Goal: Task Accomplishment & Management: Manage account settings

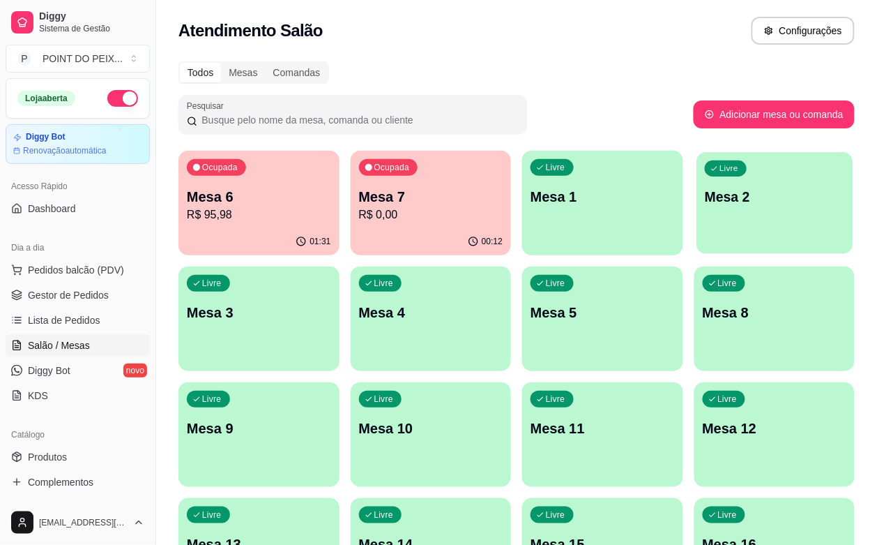
click at [697, 239] on div "button" at bounding box center [775, 245] width 156 height 16
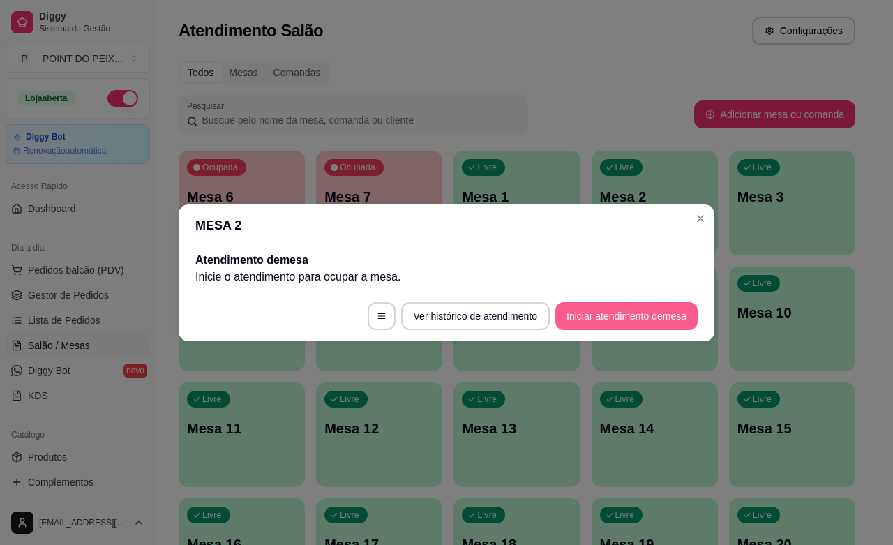
click at [590, 319] on button "Iniciar atendimento de mesa" at bounding box center [626, 316] width 142 height 28
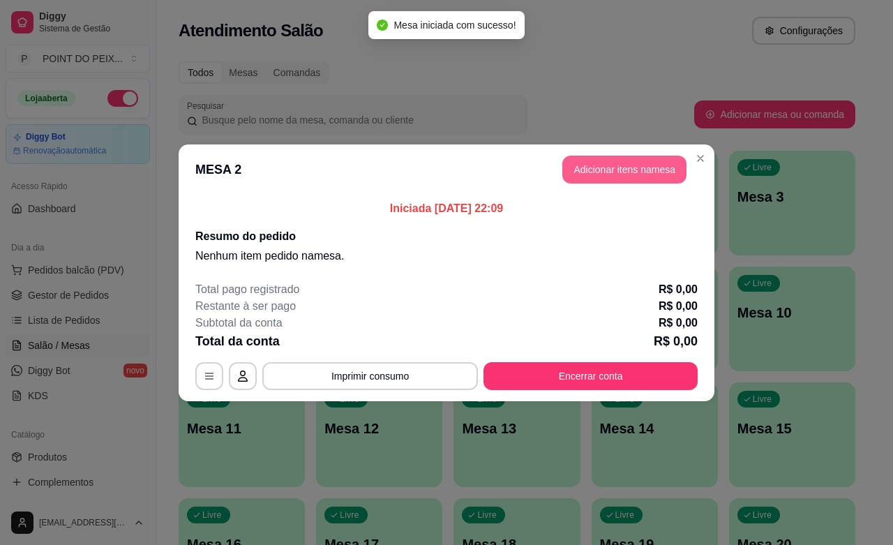
click at [604, 176] on button "Adicionar itens na mesa" at bounding box center [624, 170] width 124 height 28
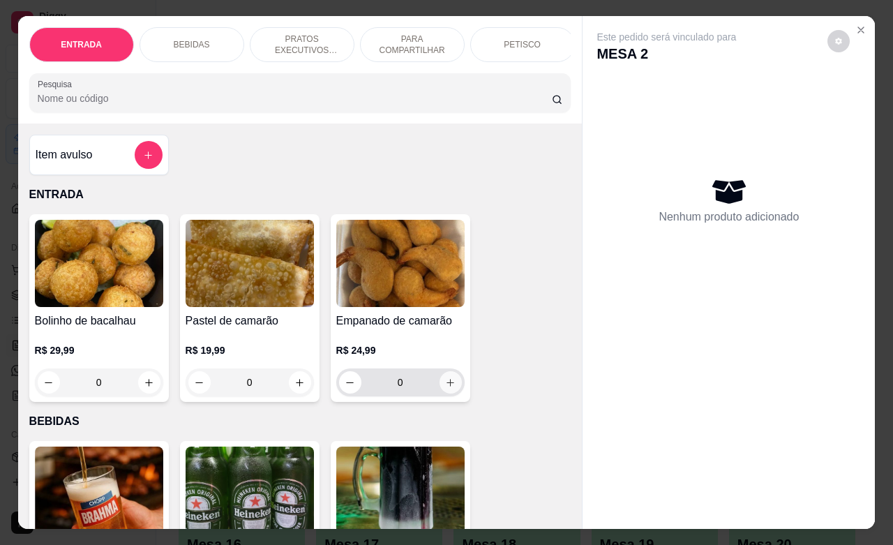
click at [445, 388] on icon "increase-product-quantity" at bounding box center [450, 382] width 10 height 10
type input "1"
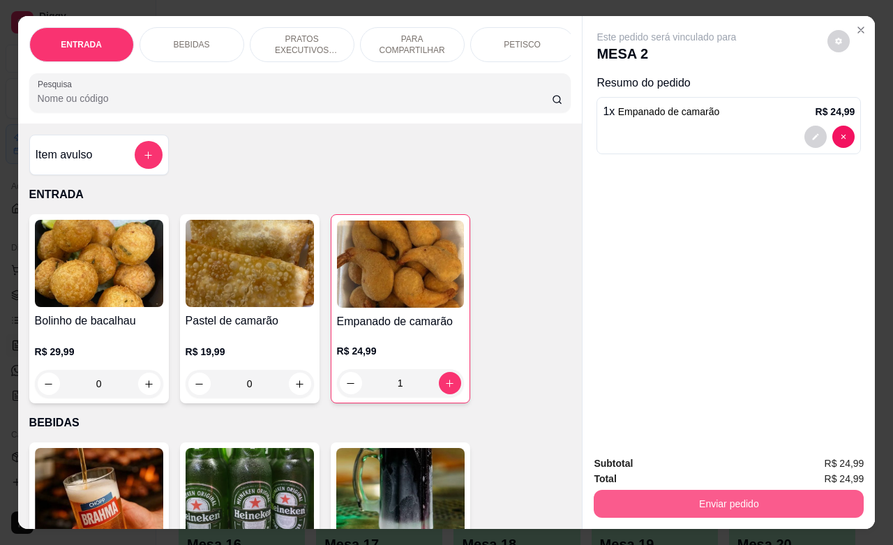
click at [696, 497] on button "Enviar pedido" at bounding box center [728, 504] width 270 height 28
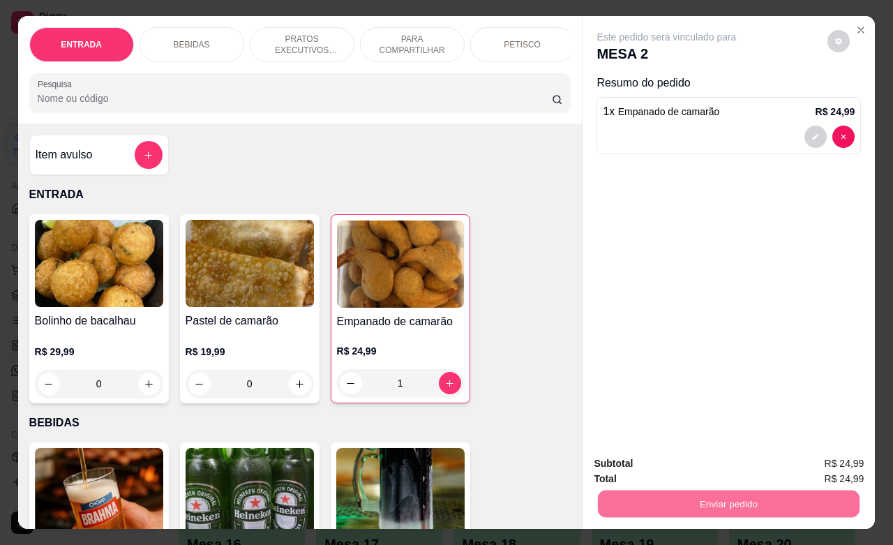
click at [663, 462] on button "Não registrar e enviar pedido" at bounding box center [680, 461] width 145 height 26
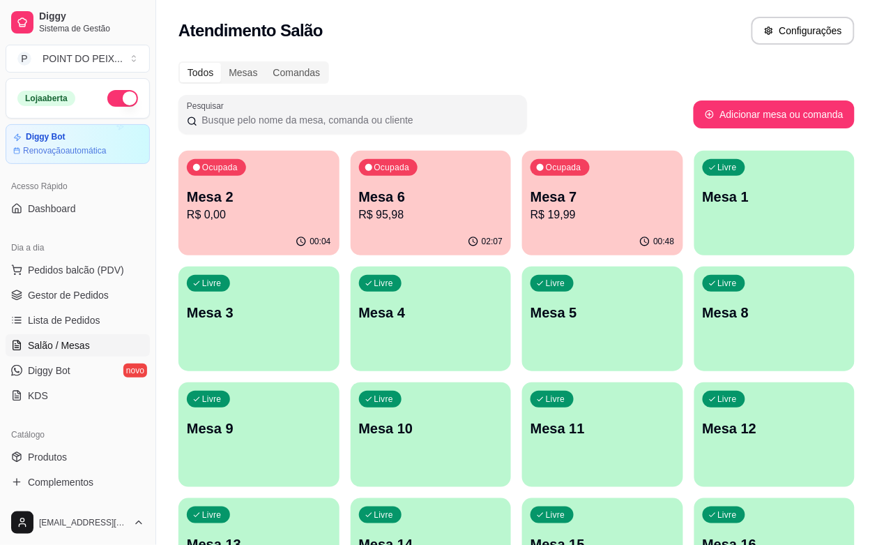
click at [695, 328] on div "Livre Mesa 8" at bounding box center [775, 310] width 161 height 88
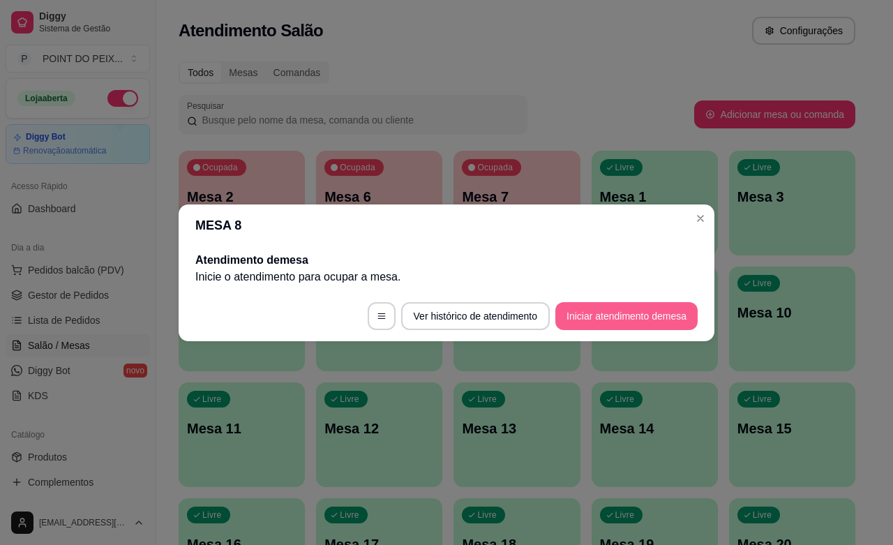
click at [621, 315] on button "Iniciar atendimento de mesa" at bounding box center [626, 316] width 142 height 28
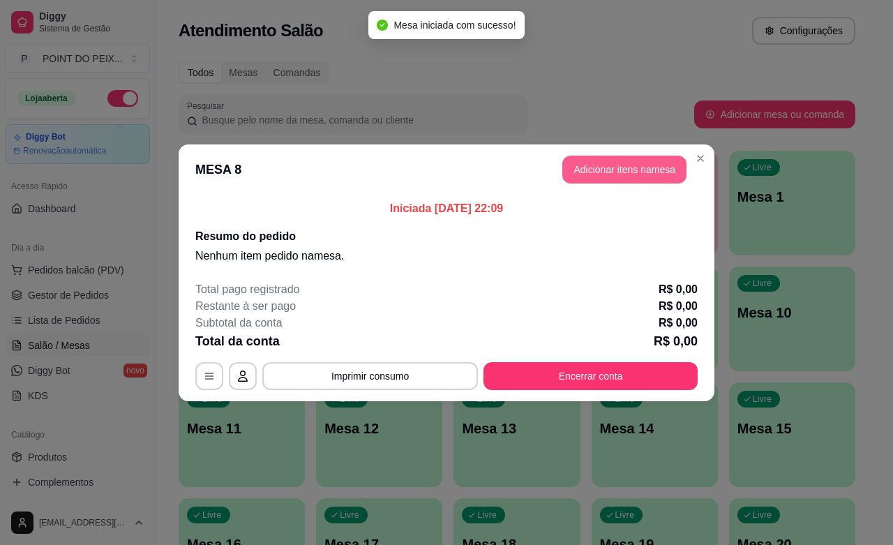
click at [609, 168] on button "Adicionar itens na mesa" at bounding box center [624, 170] width 124 height 28
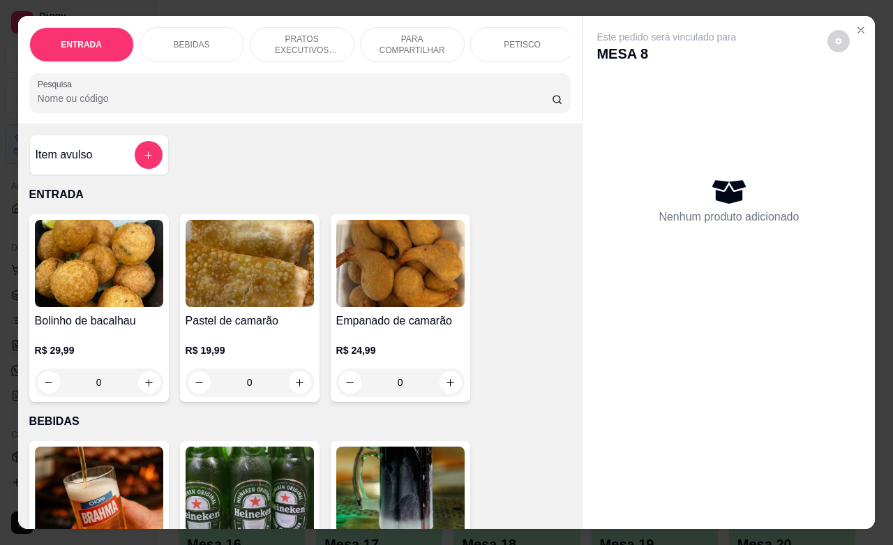
click at [525, 40] on p "PETISCO" at bounding box center [521, 44] width 37 height 11
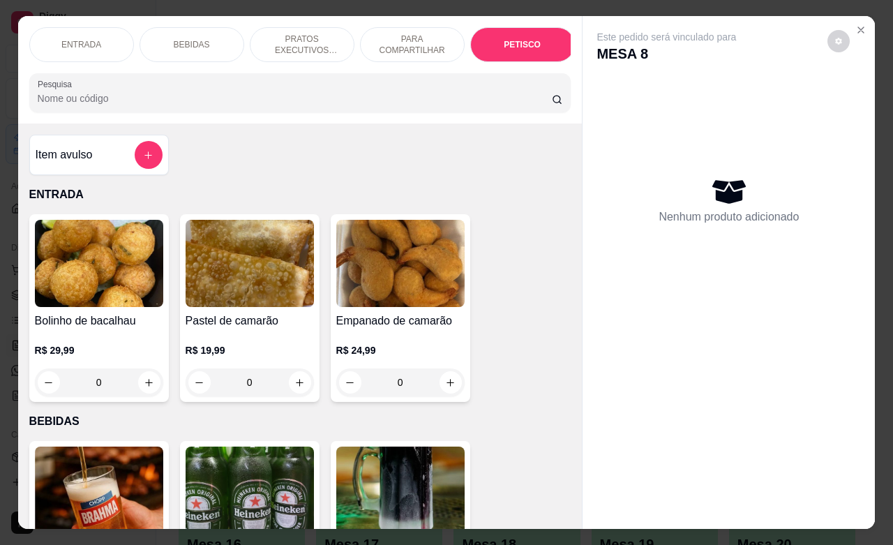
scroll to position [3056, 0]
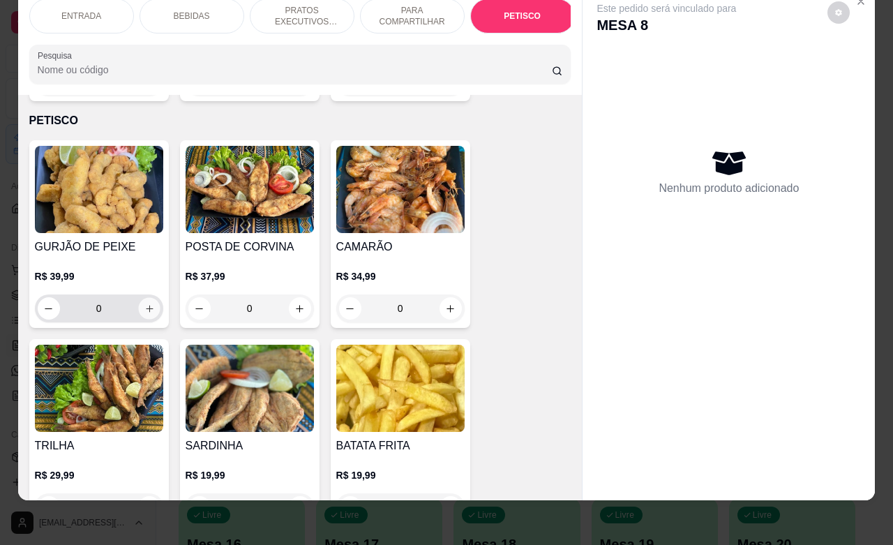
click at [144, 303] on icon "increase-product-quantity" at bounding box center [149, 308] width 10 height 10
type input "1"
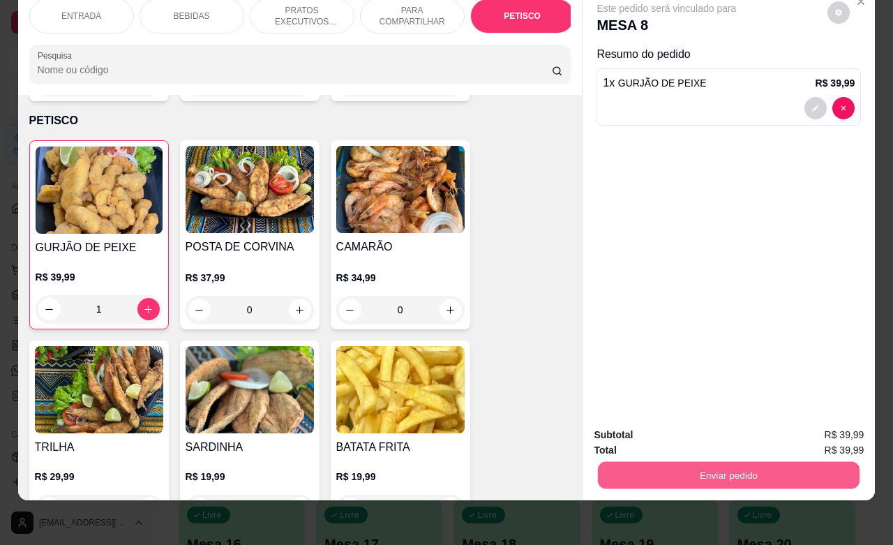
click at [646, 461] on button "Enviar pedido" at bounding box center [728, 474] width 261 height 27
click at [639, 427] on button "Não registrar e enviar pedido" at bounding box center [680, 426] width 145 height 26
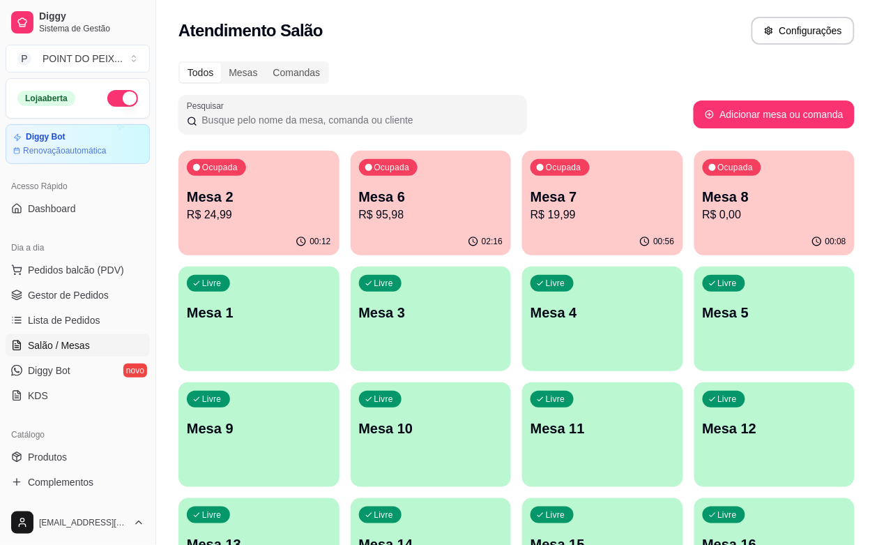
click at [398, 201] on p "Mesa 6" at bounding box center [431, 197] width 144 height 20
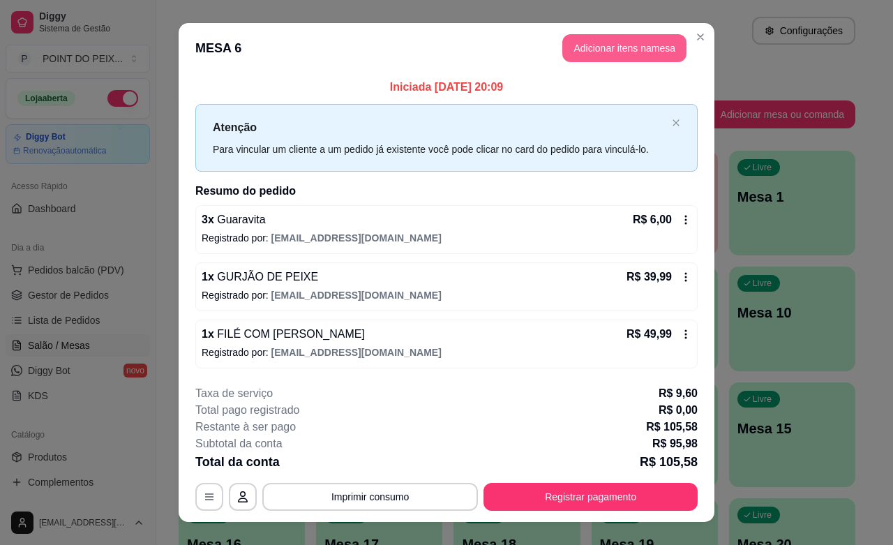
click at [605, 52] on button "Adicionar itens na mesa" at bounding box center [624, 48] width 124 height 28
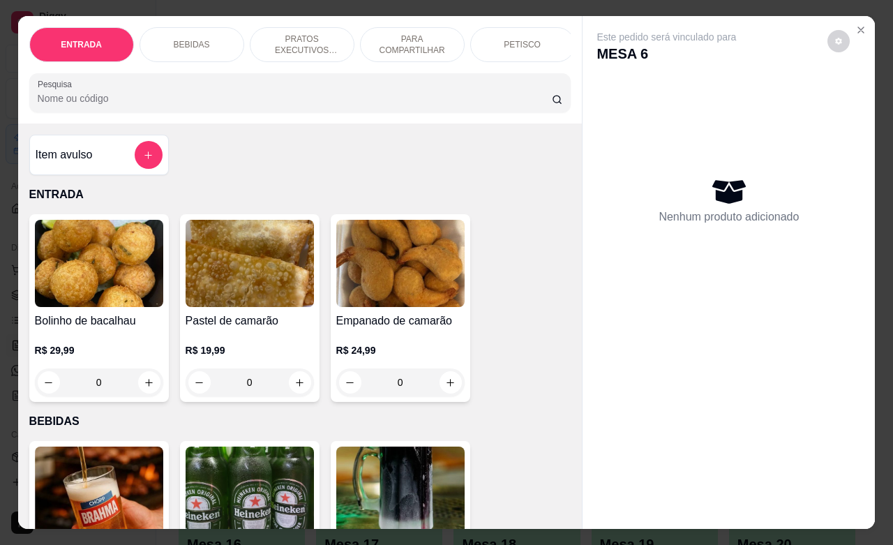
click at [202, 43] on div "BEBIDAS" at bounding box center [191, 44] width 105 height 35
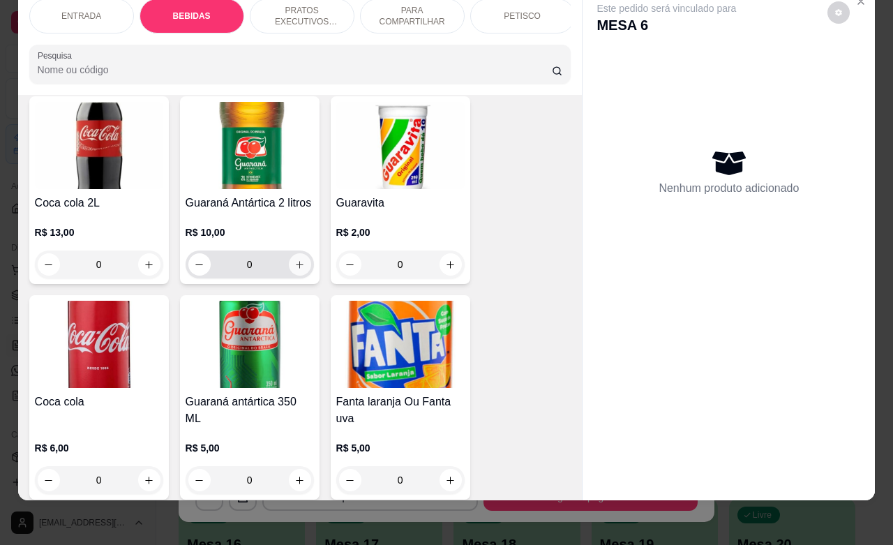
scroll to position [725, 0]
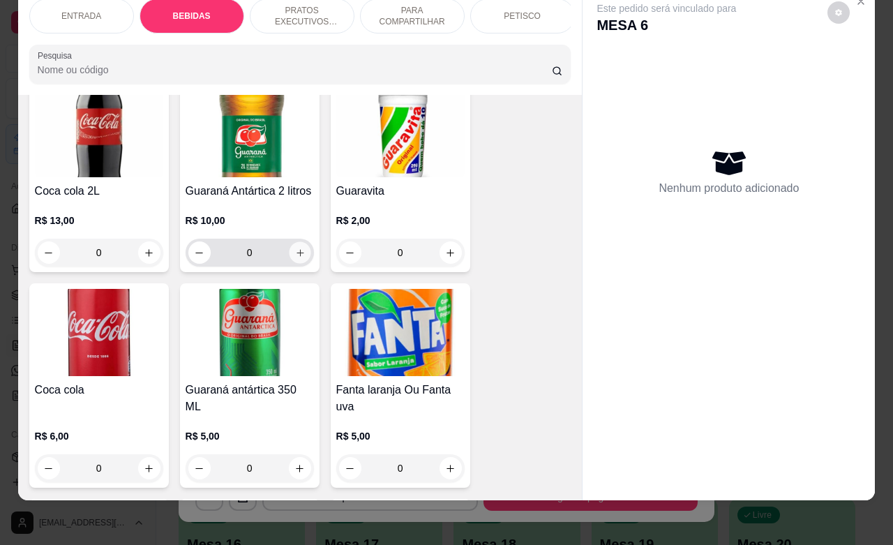
click at [294, 256] on icon "increase-product-quantity" at bounding box center [299, 253] width 10 height 10
type input "1"
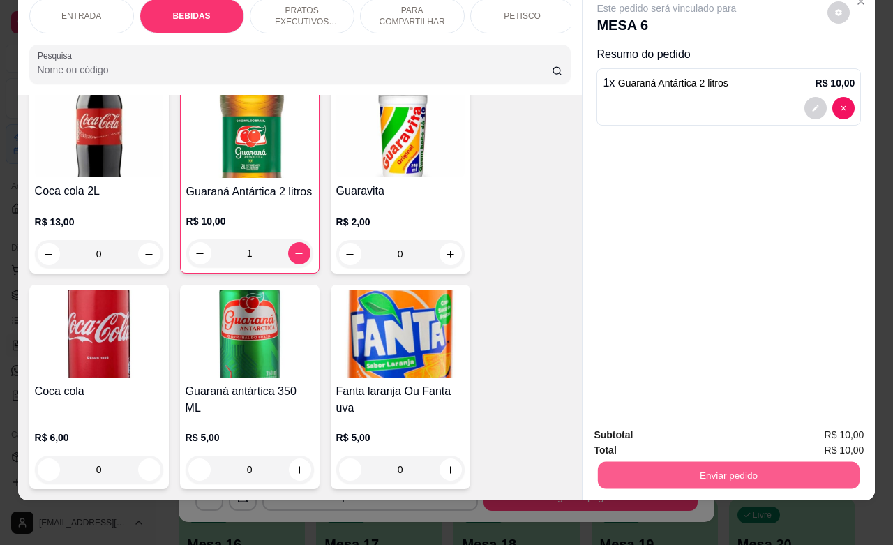
click at [655, 462] on button "Enviar pedido" at bounding box center [728, 474] width 261 height 27
click at [663, 425] on button "Não registrar e enviar pedido" at bounding box center [680, 426] width 141 height 26
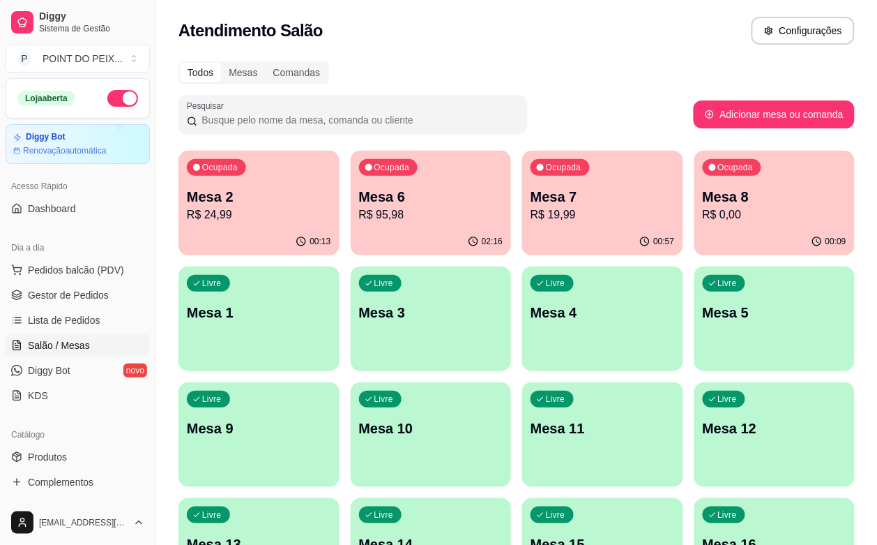
click at [331, 418] on p "Mesa 9" at bounding box center [259, 428] width 144 height 20
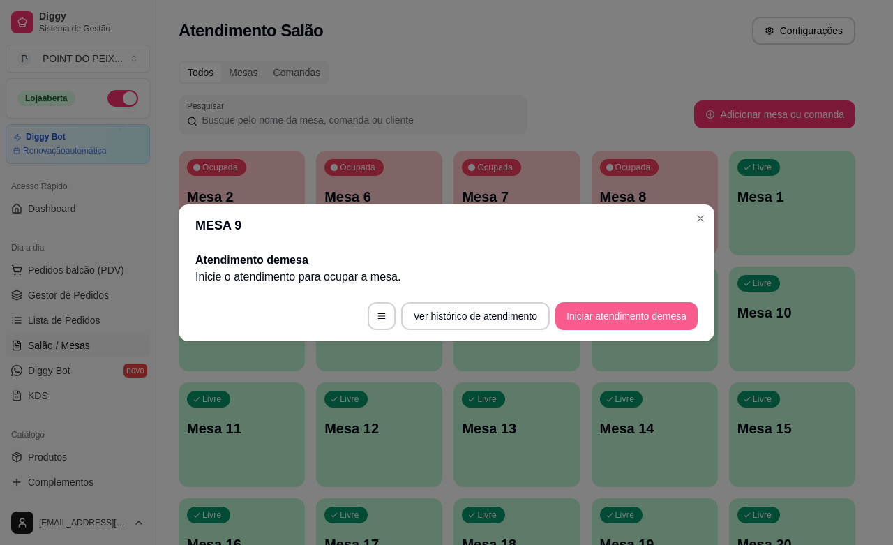
click at [652, 323] on button "Iniciar atendimento de mesa" at bounding box center [626, 316] width 142 height 28
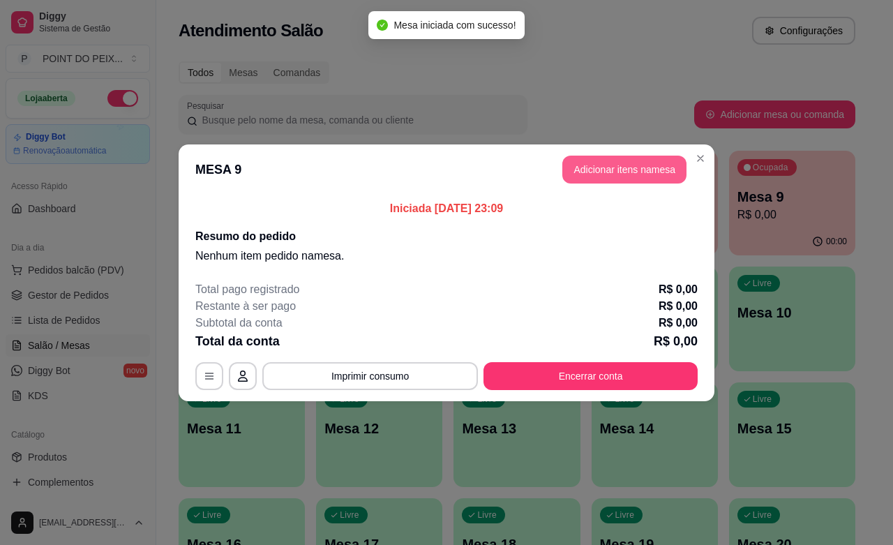
click at [632, 176] on button "Adicionar itens na mesa" at bounding box center [624, 170] width 124 height 28
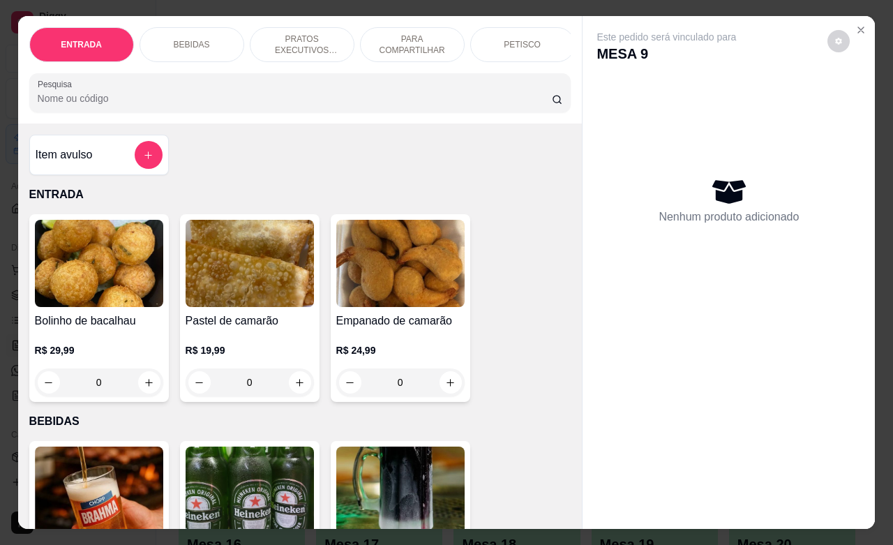
click at [516, 40] on p "PETISCO" at bounding box center [521, 44] width 37 height 11
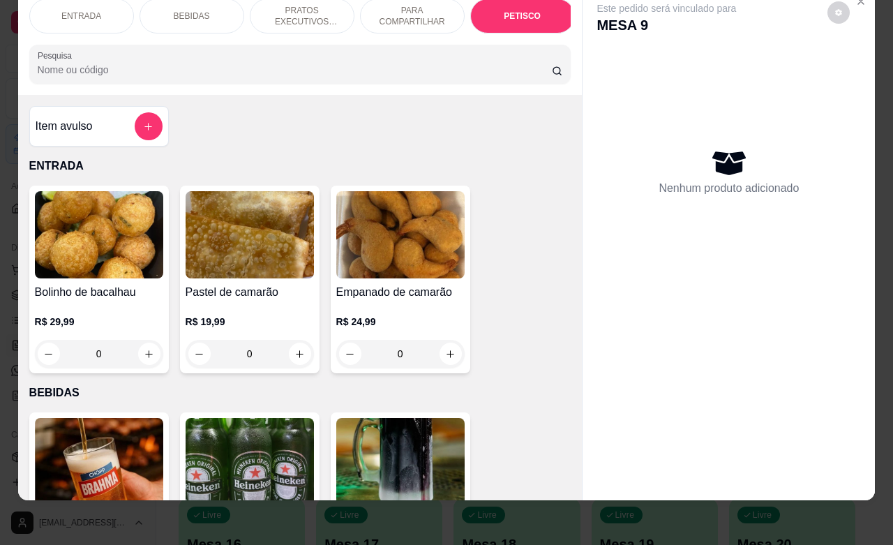
scroll to position [3056, 0]
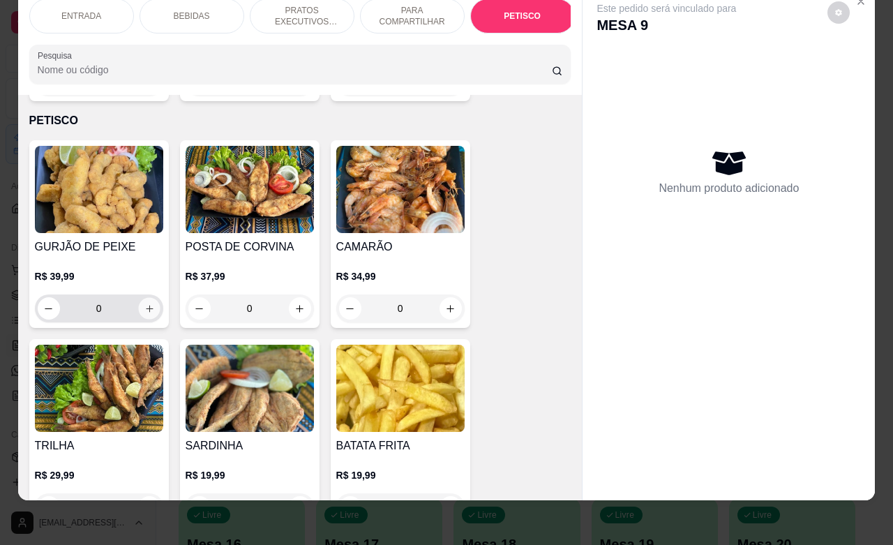
click at [144, 303] on icon "increase-product-quantity" at bounding box center [149, 308] width 10 height 10
type input "1"
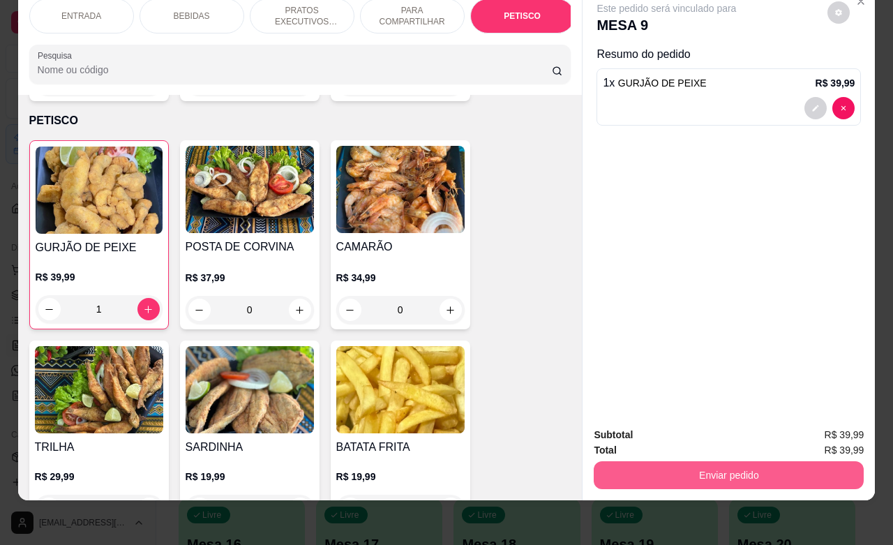
click at [690, 461] on button "Enviar pedido" at bounding box center [728, 475] width 270 height 28
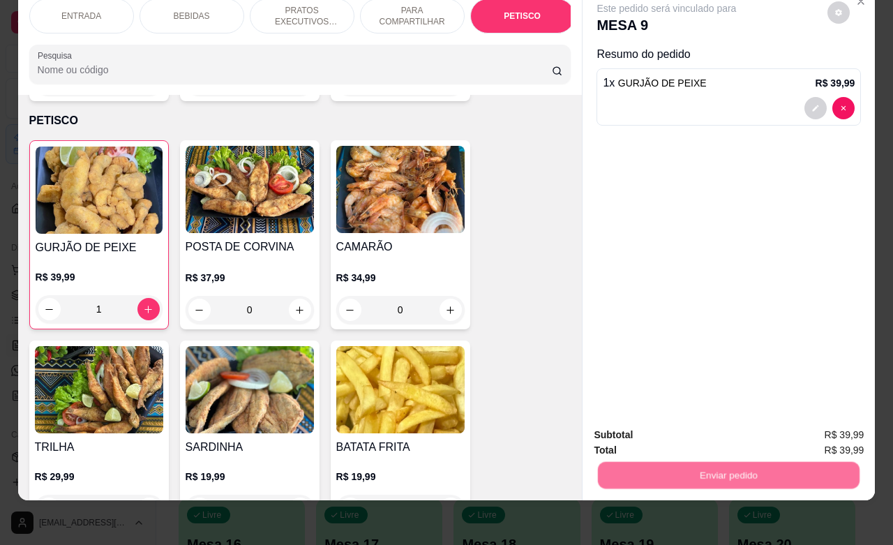
click at [676, 430] on button "Não registrar e enviar pedido" at bounding box center [680, 426] width 145 height 26
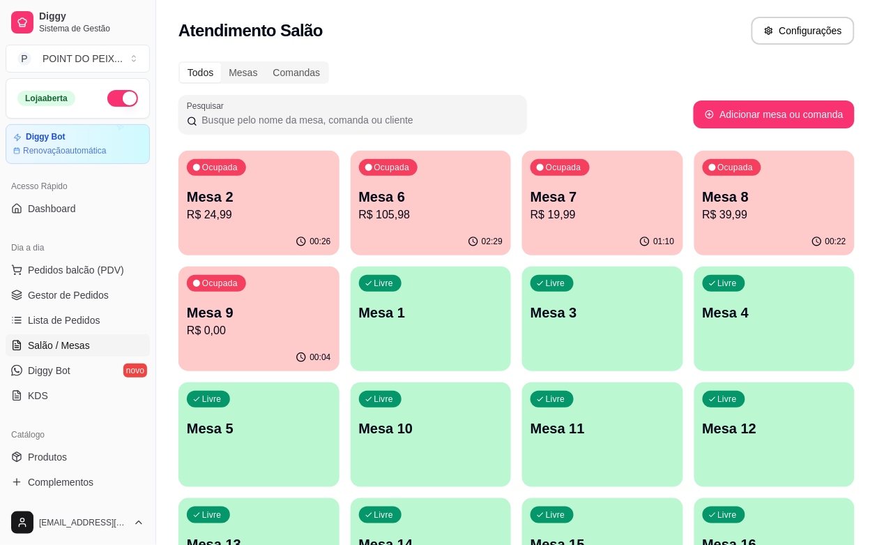
click at [253, 213] on p "R$ 24,99" at bounding box center [259, 214] width 144 height 17
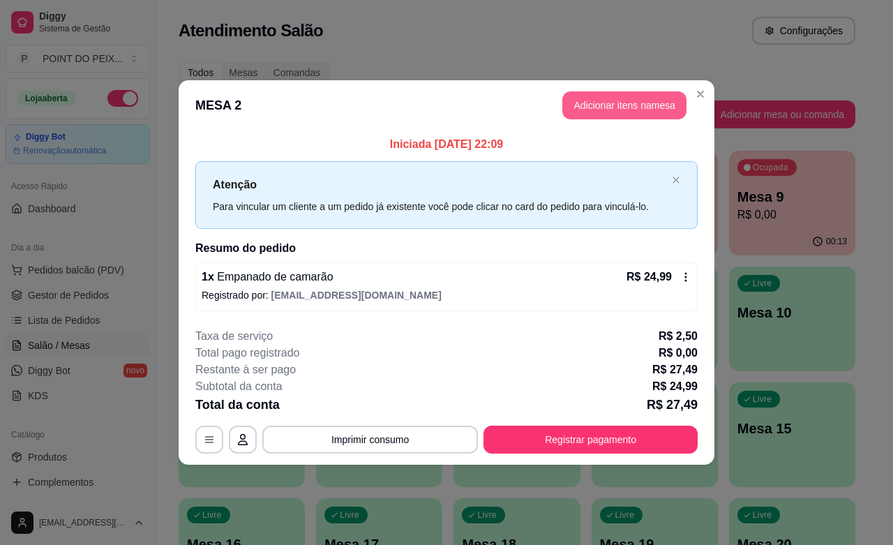
click at [625, 109] on button "Adicionar itens na mesa" at bounding box center [624, 105] width 124 height 28
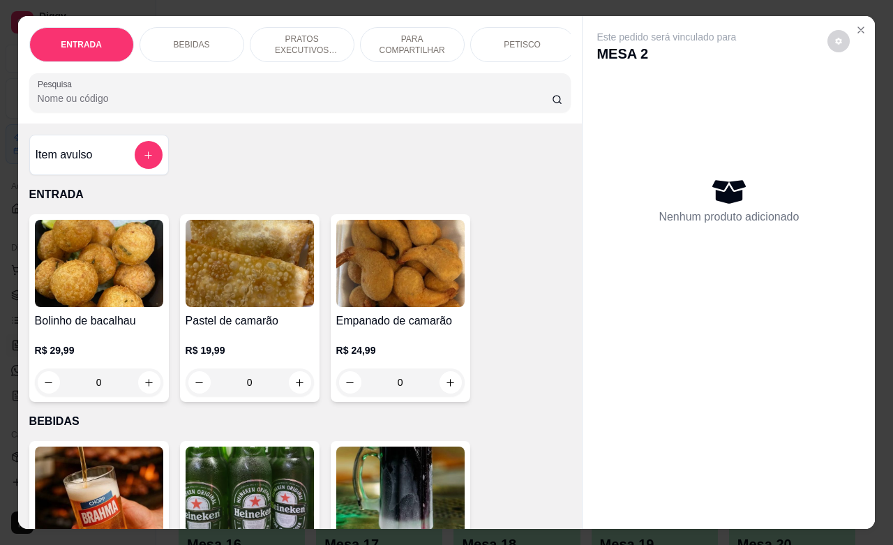
click at [204, 36] on div "BEBIDAS" at bounding box center [191, 44] width 105 height 35
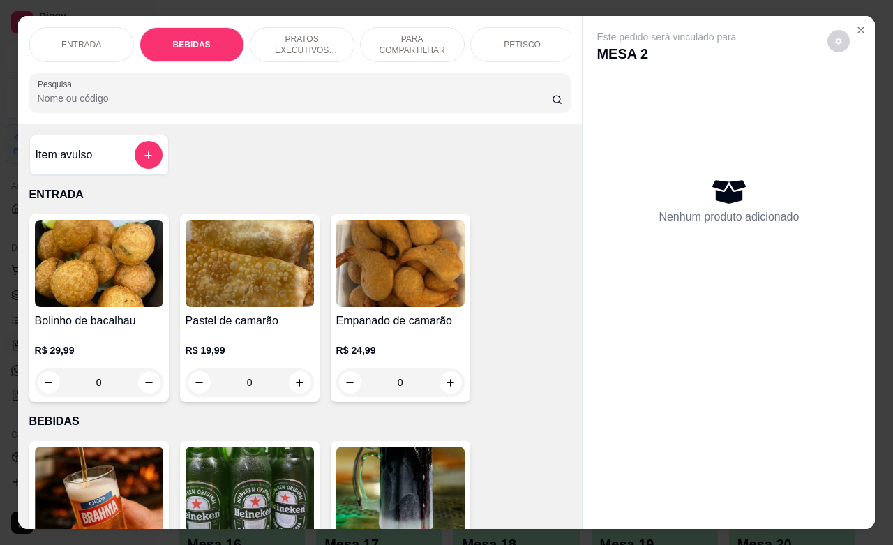
scroll to position [289, 0]
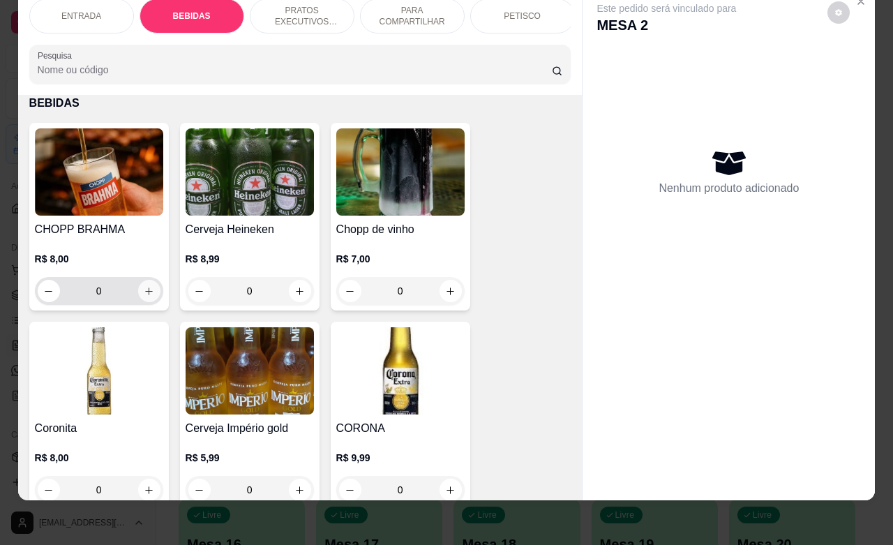
click at [145, 291] on icon "increase-product-quantity" at bounding box center [149, 291] width 8 height 8
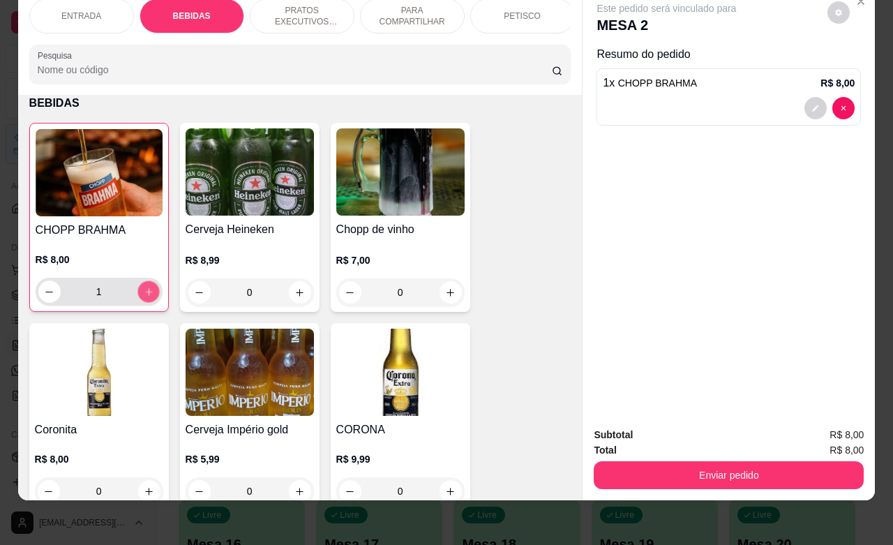
click at [143, 291] on icon "increase-product-quantity" at bounding box center [148, 292] width 10 height 10
click at [145, 291] on icon "increase-product-quantity" at bounding box center [148, 291] width 7 height 7
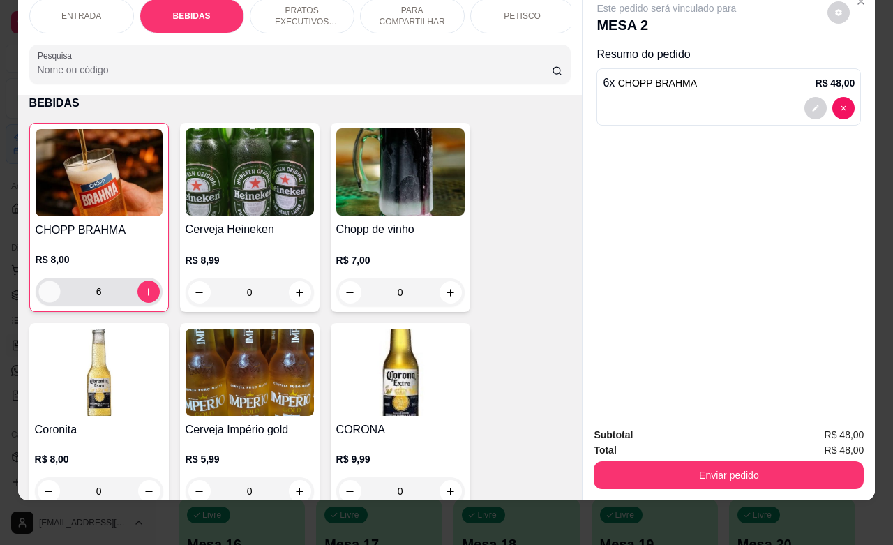
click at [38, 289] on button "decrease-product-quantity" at bounding box center [49, 292] width 22 height 22
type input "5"
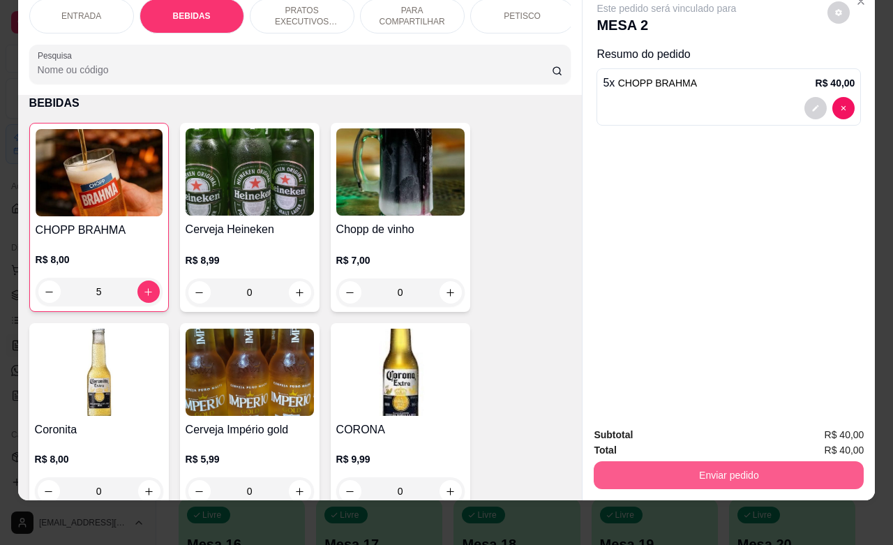
click at [699, 473] on button "Enviar pedido" at bounding box center [728, 475] width 270 height 28
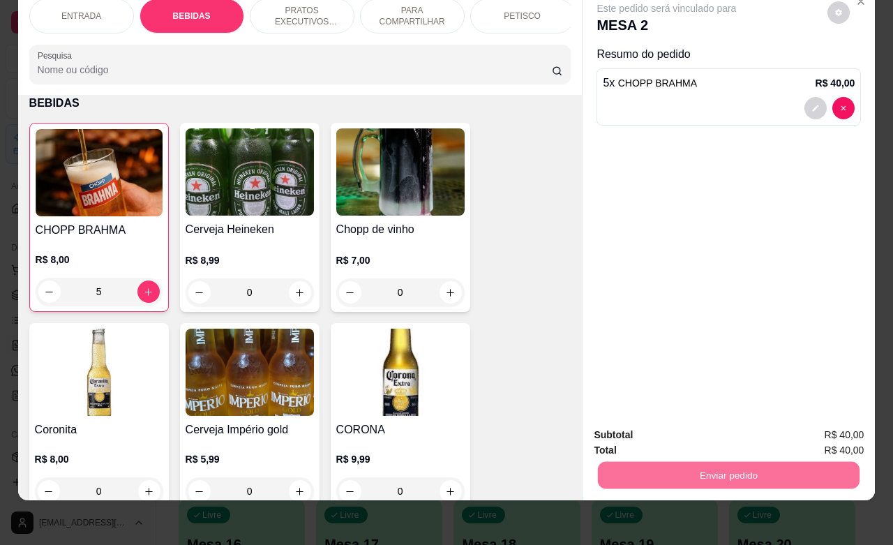
click at [667, 431] on button "Não registrar e enviar pedido" at bounding box center [680, 426] width 141 height 26
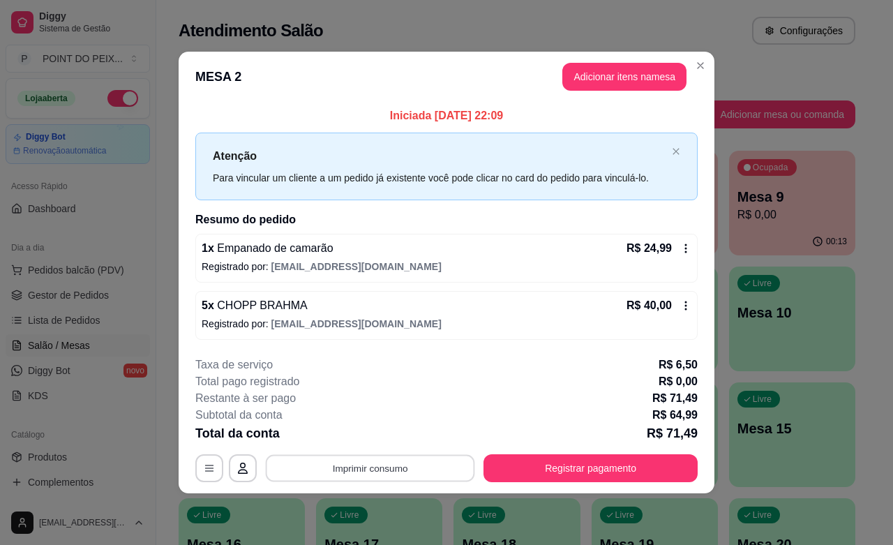
click at [423, 467] on button "Imprimir consumo" at bounding box center [370, 468] width 209 height 27
click at [395, 438] on button "IMPRESSORA" at bounding box center [374, 436] width 101 height 22
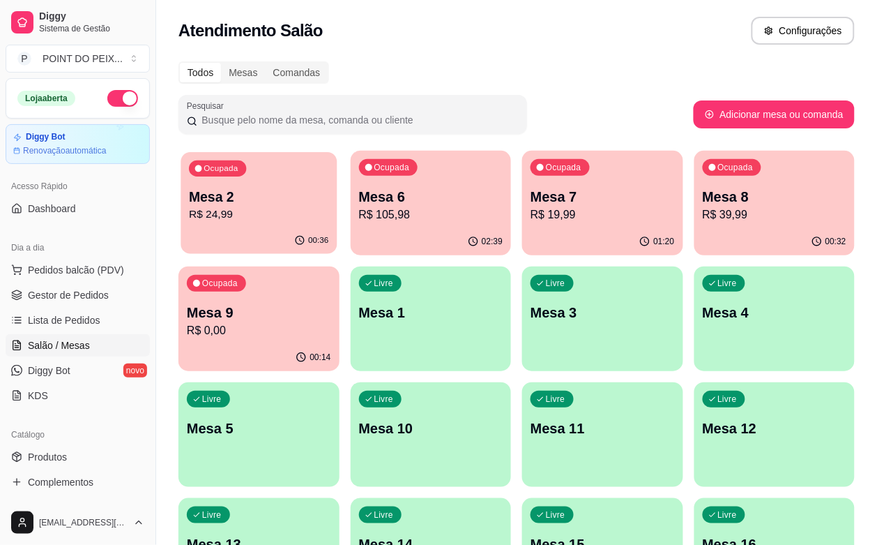
click at [272, 204] on p "Mesa 2" at bounding box center [258, 197] width 139 height 19
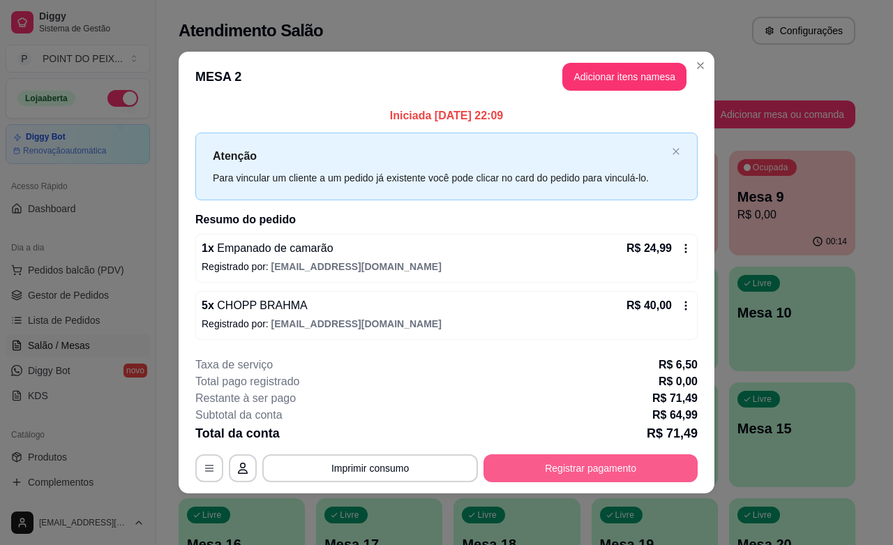
click at [570, 469] on button "Registrar pagamento" at bounding box center [590, 468] width 214 height 28
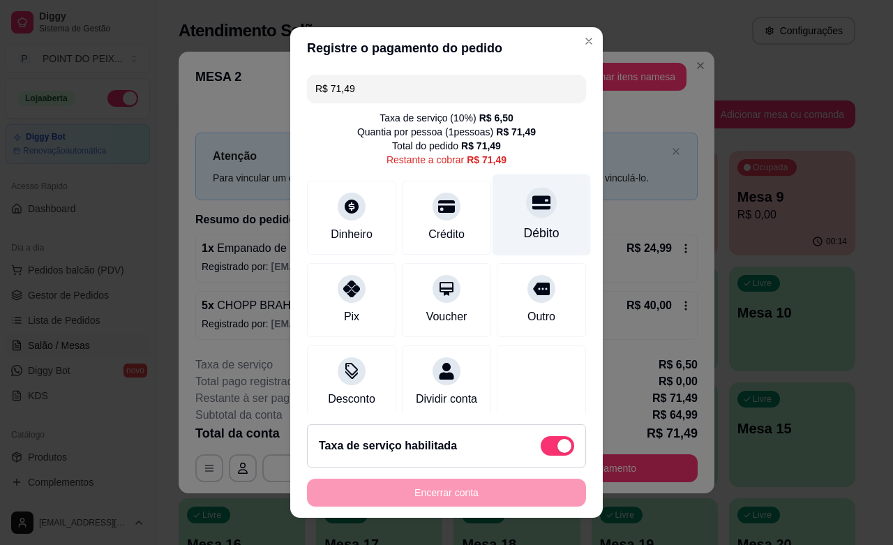
click at [526, 214] on div at bounding box center [541, 202] width 31 height 31
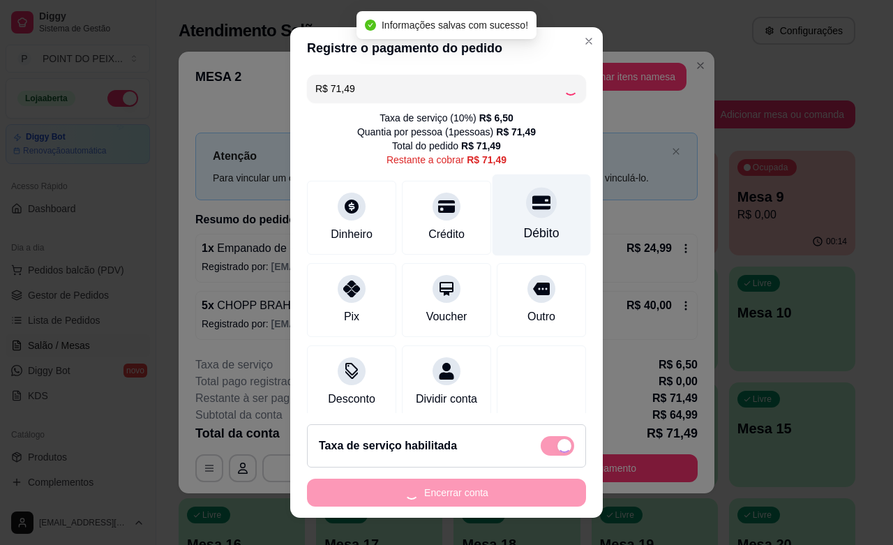
type input "R$ 0,00"
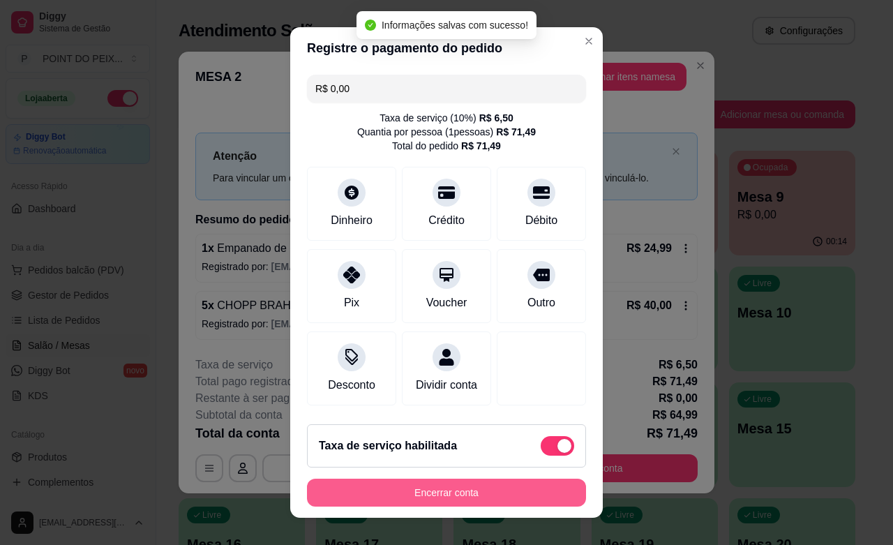
click at [471, 499] on button "Encerrar conta" at bounding box center [446, 492] width 279 height 28
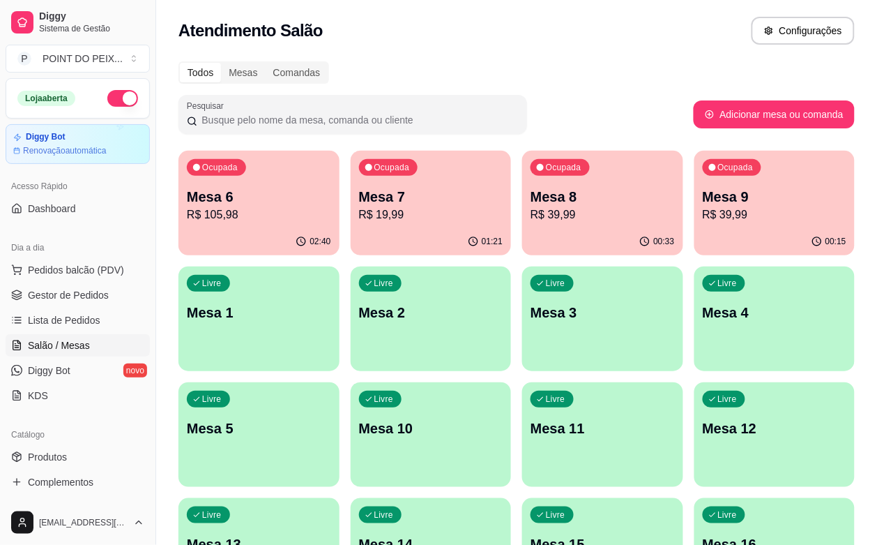
click at [597, 45] on div "Atendimento Salão Configurações" at bounding box center [516, 26] width 721 height 53
click at [107, 98] on button "button" at bounding box center [122, 98] width 31 height 17
click at [522, 323] on div "Livre Mesa 3" at bounding box center [602, 310] width 161 height 88
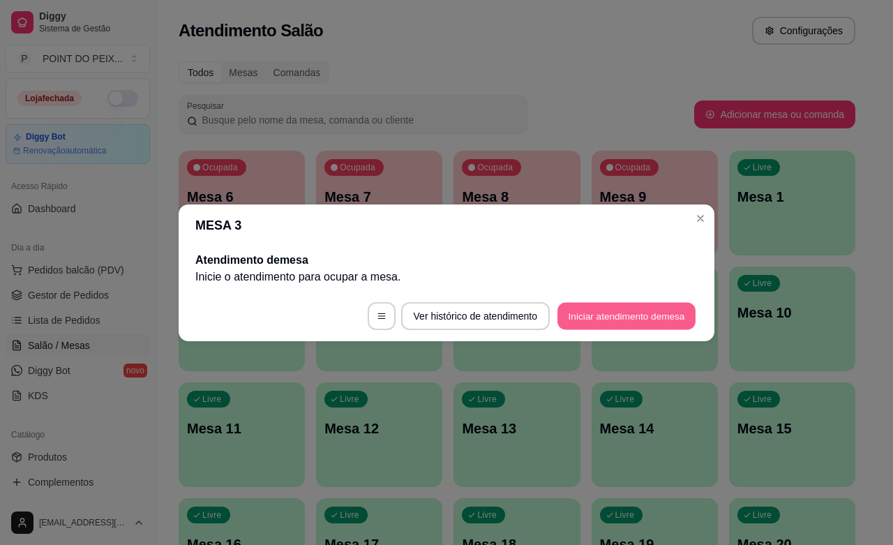
click at [614, 321] on button "Iniciar atendimento de mesa" at bounding box center [626, 315] width 138 height 27
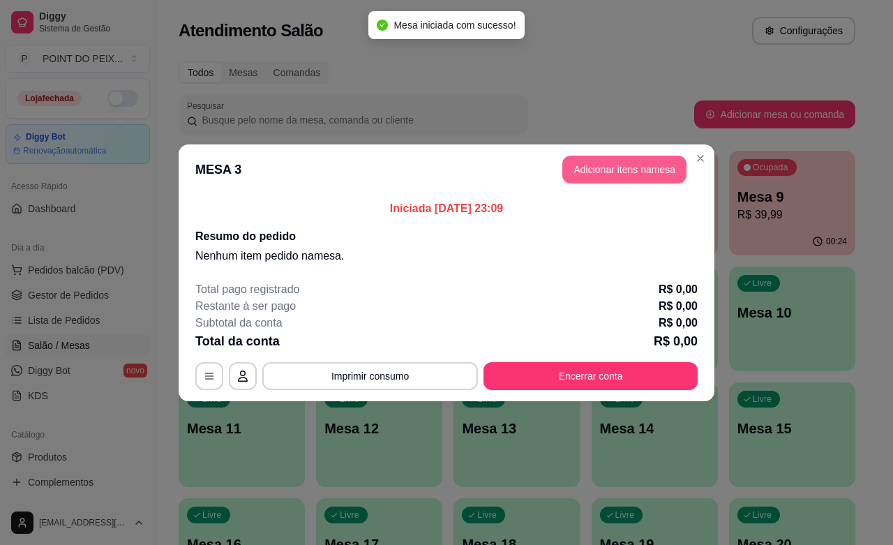
click at [619, 174] on button "Adicionar itens na mesa" at bounding box center [624, 170] width 124 height 28
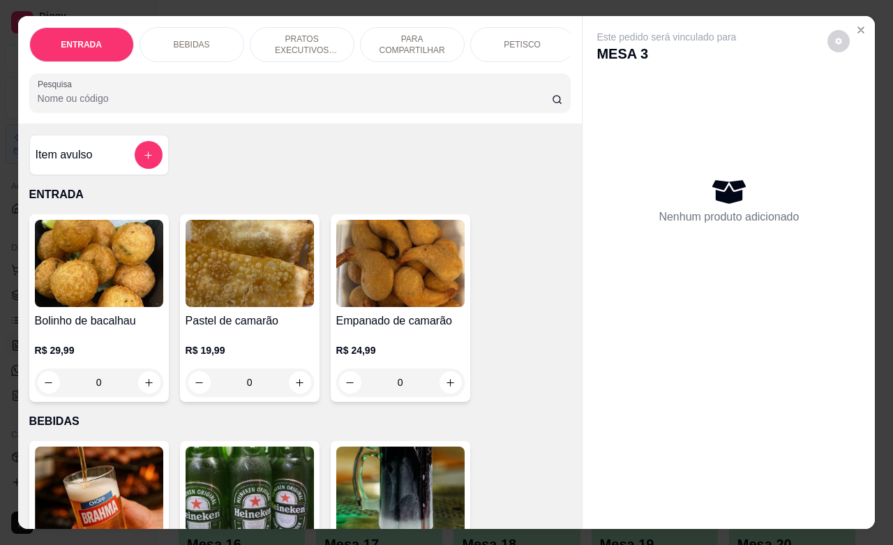
click at [193, 39] on p "BEBIDAS" at bounding box center [192, 44] width 36 height 11
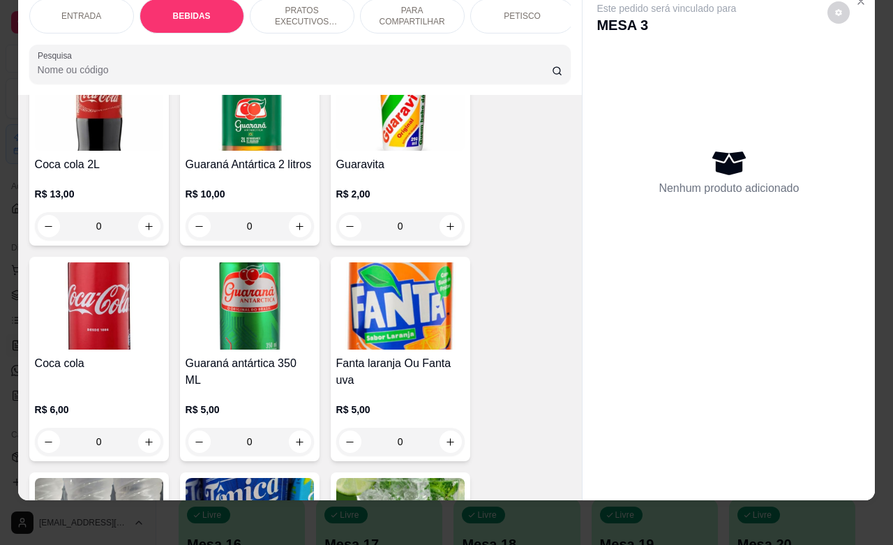
scroll to position [900, 0]
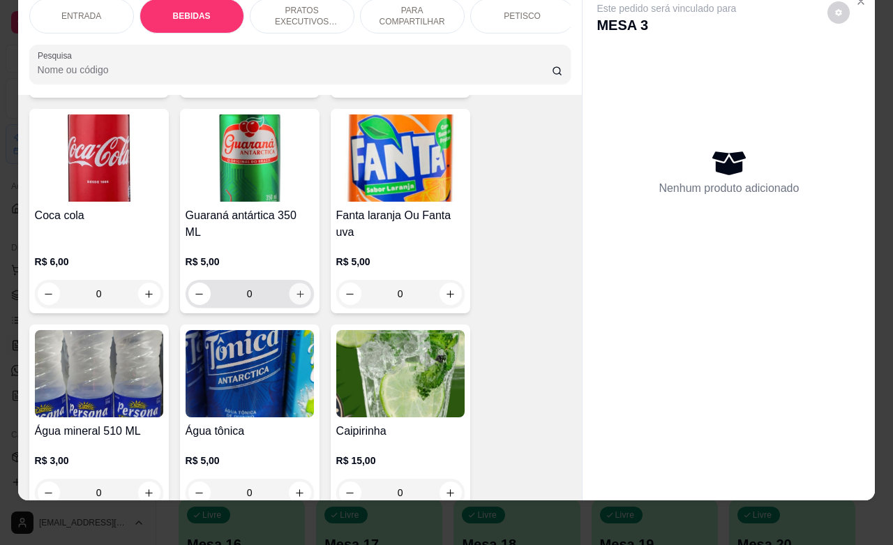
click at [294, 294] on icon "increase-product-quantity" at bounding box center [299, 294] width 10 height 10
type input "1"
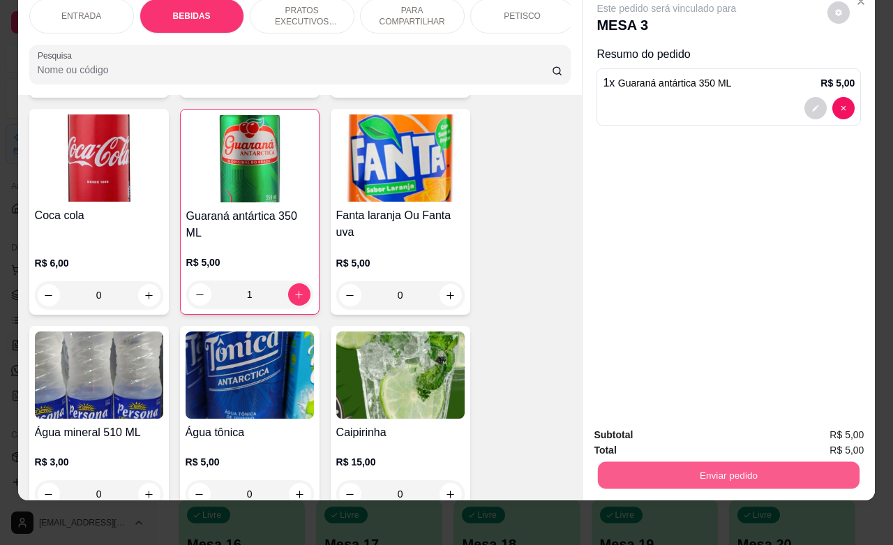
click at [673, 461] on button "Enviar pedido" at bounding box center [728, 474] width 261 height 27
click at [649, 427] on button "Não registrar e enviar pedido" at bounding box center [680, 426] width 145 height 26
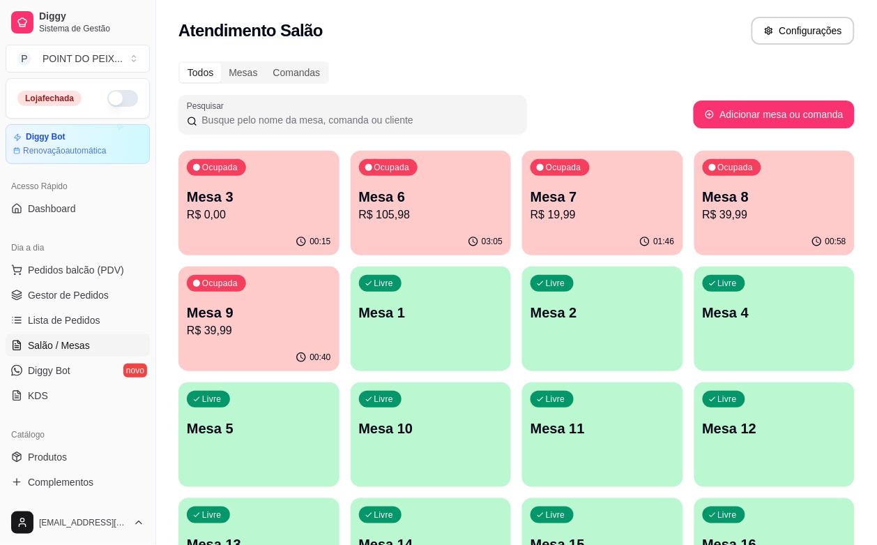
click at [253, 234] on div "00:15" at bounding box center [259, 241] width 161 height 27
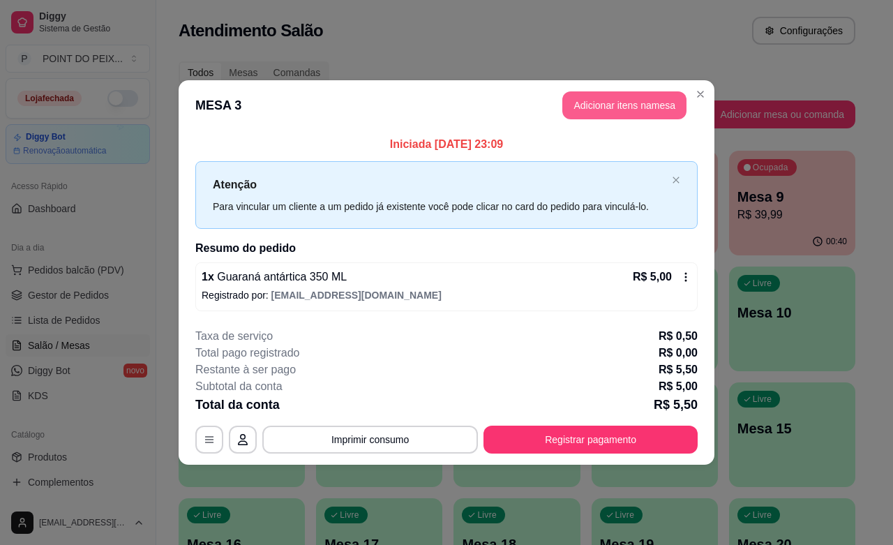
click at [632, 109] on button "Adicionar itens na mesa" at bounding box center [624, 105] width 124 height 28
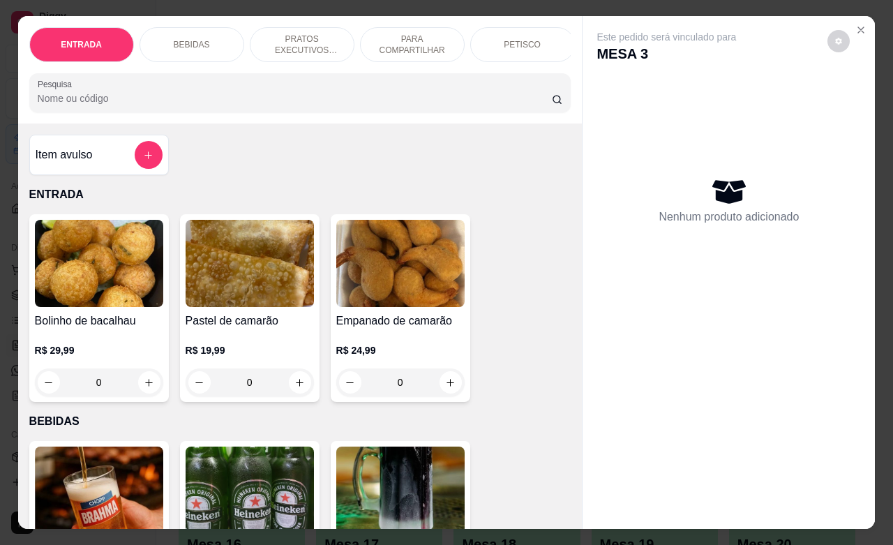
click at [517, 39] on p "PETISCO" at bounding box center [521, 44] width 37 height 11
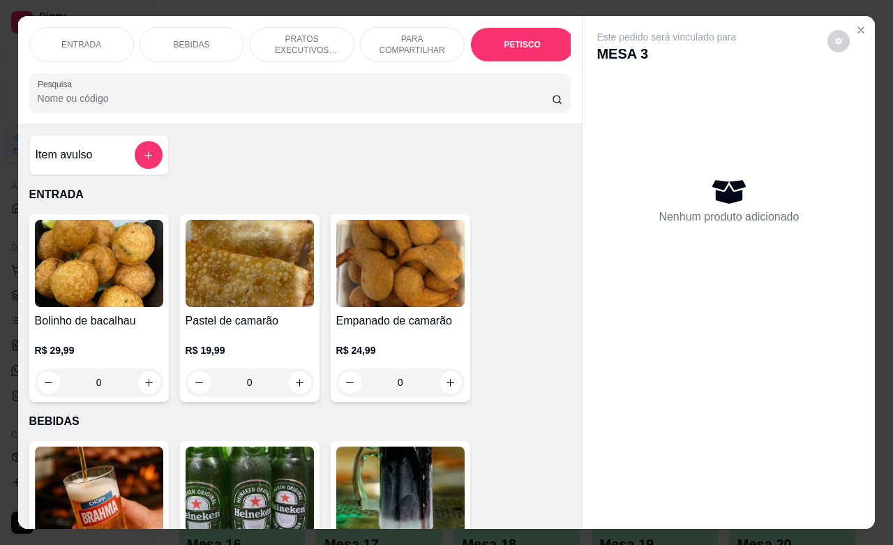
scroll to position [3056, 0]
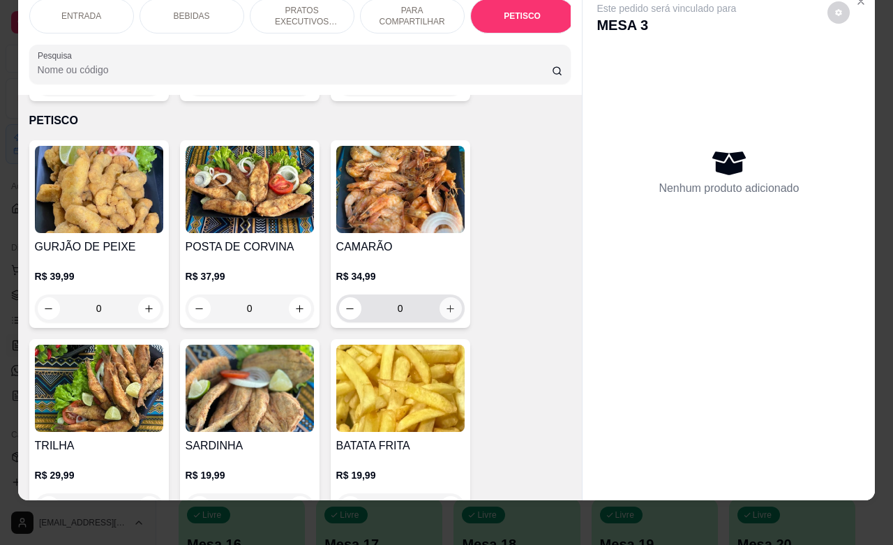
click at [439, 298] on button "increase-product-quantity" at bounding box center [450, 308] width 22 height 22
type input "1"
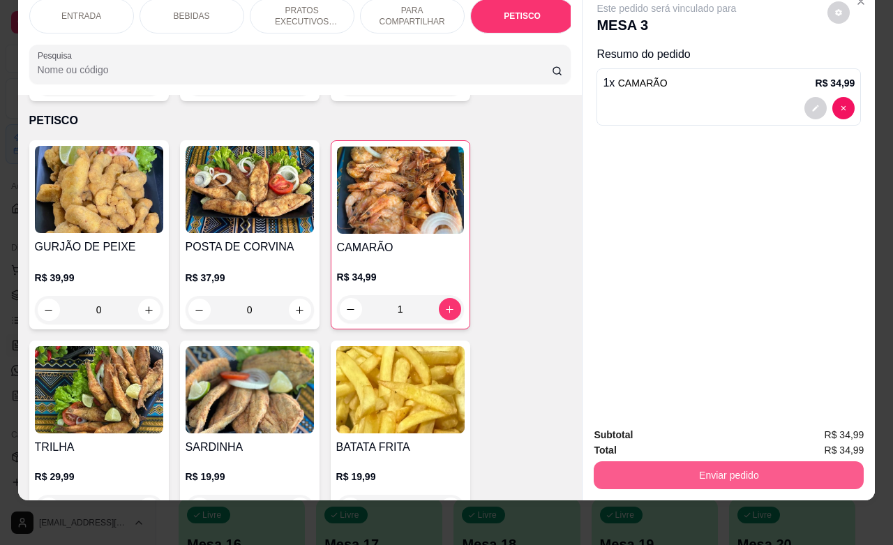
click at [706, 461] on button "Enviar pedido" at bounding box center [728, 475] width 270 height 28
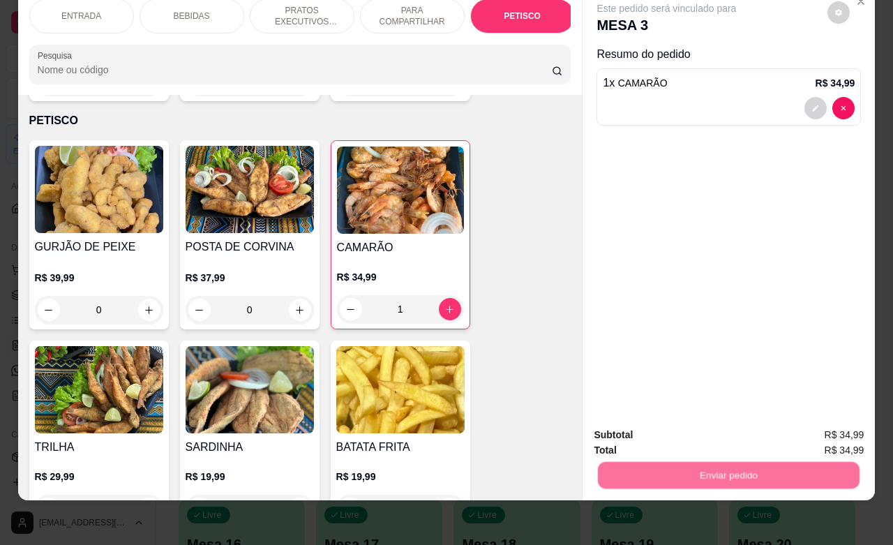
click at [699, 427] on button "Não registrar e enviar pedido" at bounding box center [680, 426] width 141 height 26
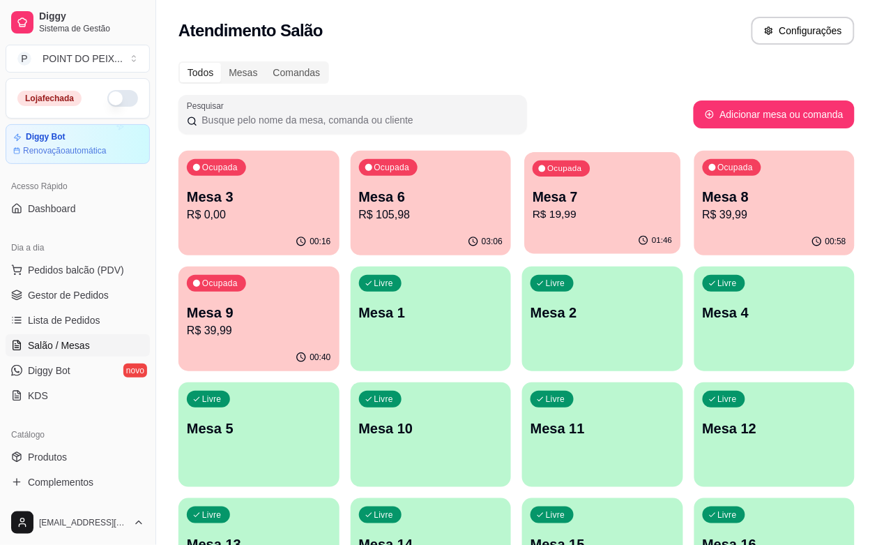
click at [541, 188] on p "Mesa 7" at bounding box center [602, 197] width 139 height 19
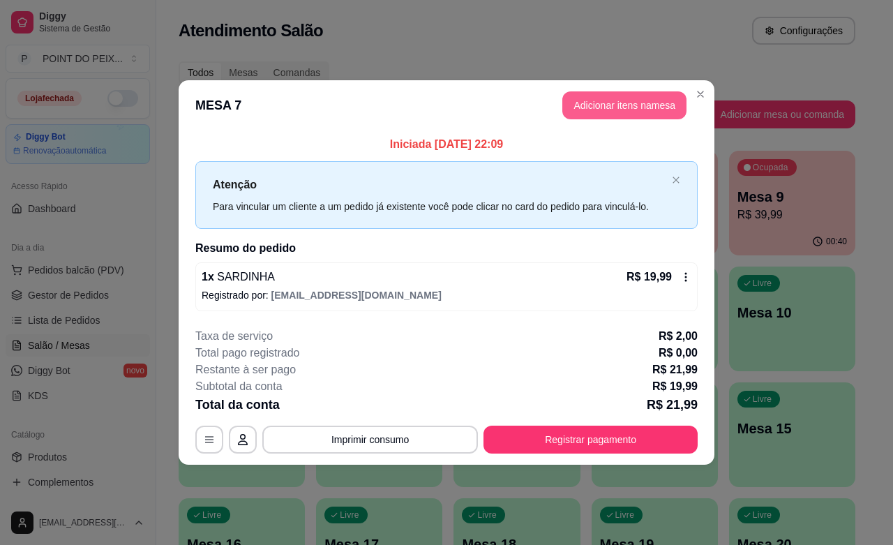
click at [654, 107] on button "Adicionar itens na mesa" at bounding box center [624, 105] width 124 height 28
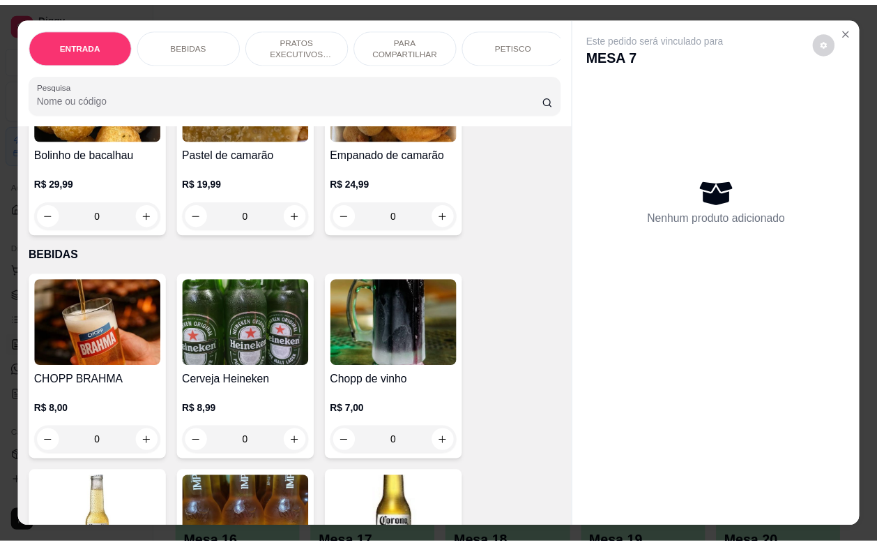
scroll to position [174, 0]
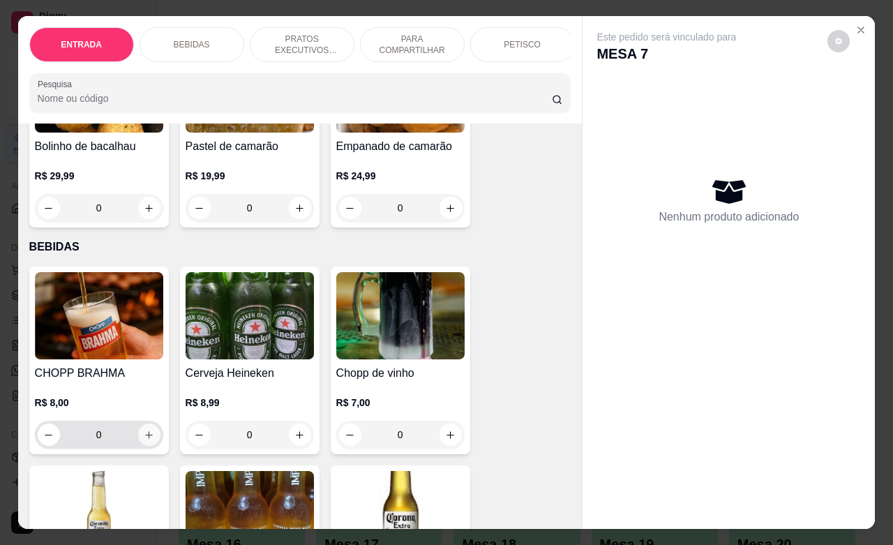
click at [144, 440] on icon "increase-product-quantity" at bounding box center [149, 435] width 10 height 10
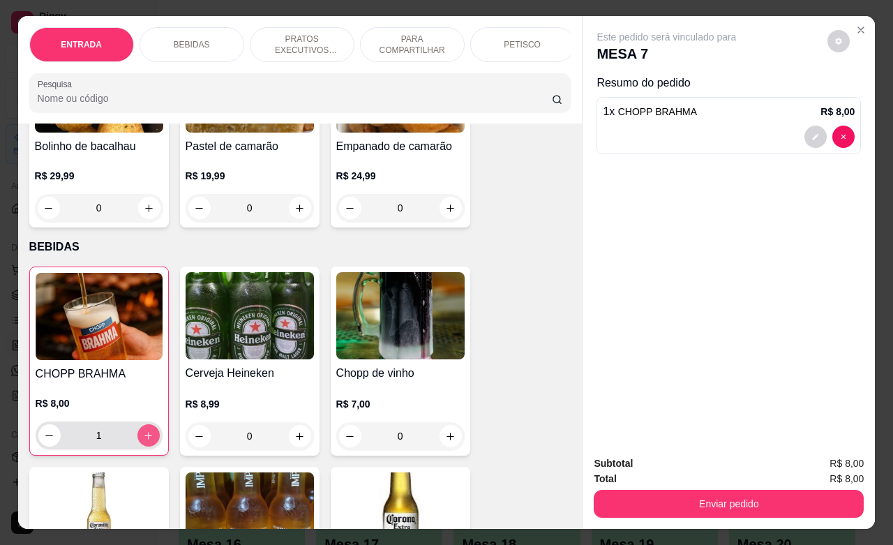
click at [143, 441] on icon "increase-product-quantity" at bounding box center [148, 435] width 10 height 10
type input "5"
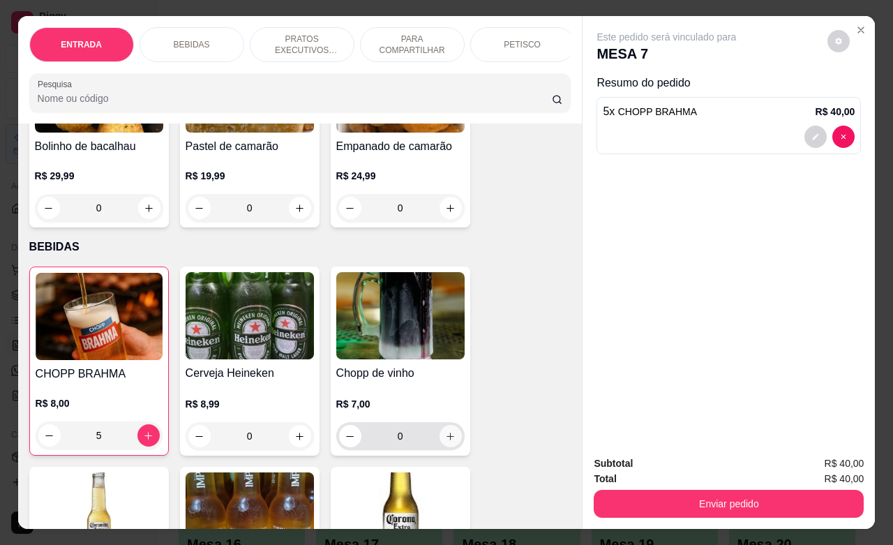
click at [445, 441] on icon "increase-product-quantity" at bounding box center [450, 436] width 10 height 10
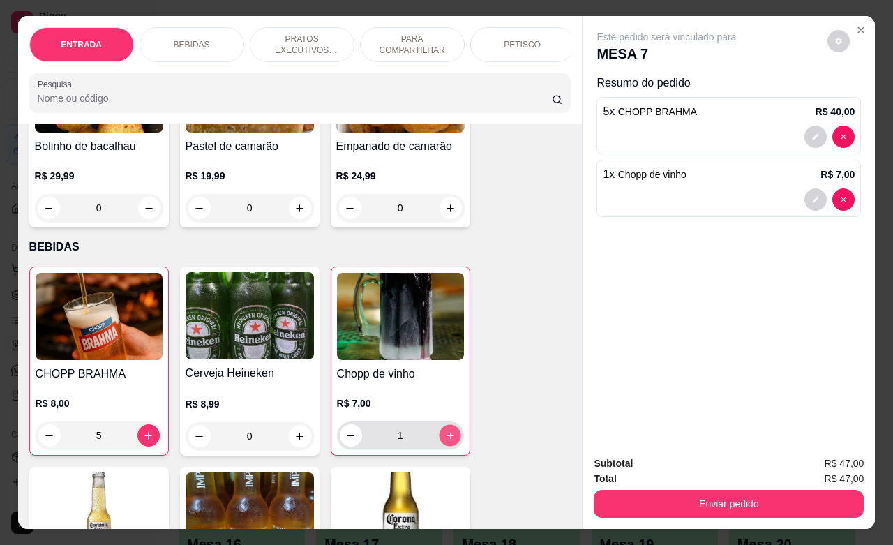
click at [444, 441] on icon "increase-product-quantity" at bounding box center [449, 435] width 10 height 10
click at [444, 438] on icon "increase-product-quantity" at bounding box center [449, 435] width 10 height 10
type input "3"
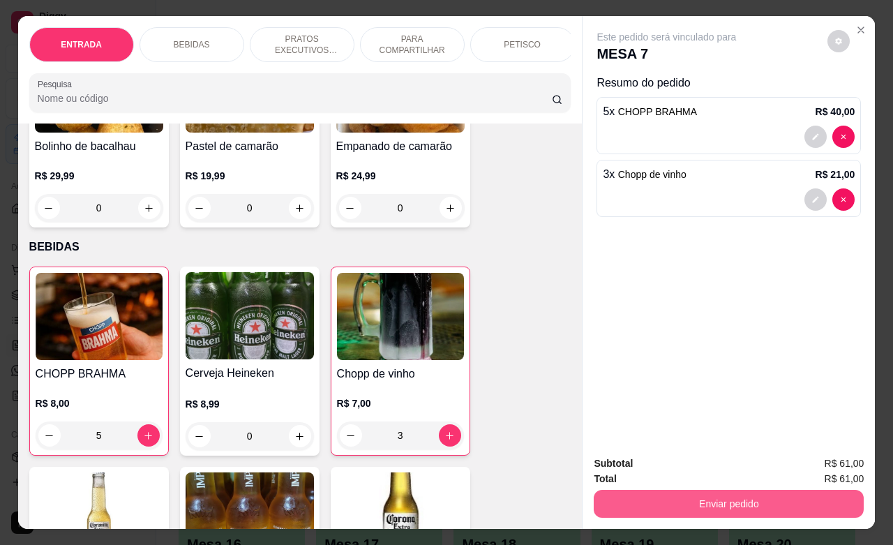
click at [688, 502] on button "Enviar pedido" at bounding box center [728, 504] width 270 height 28
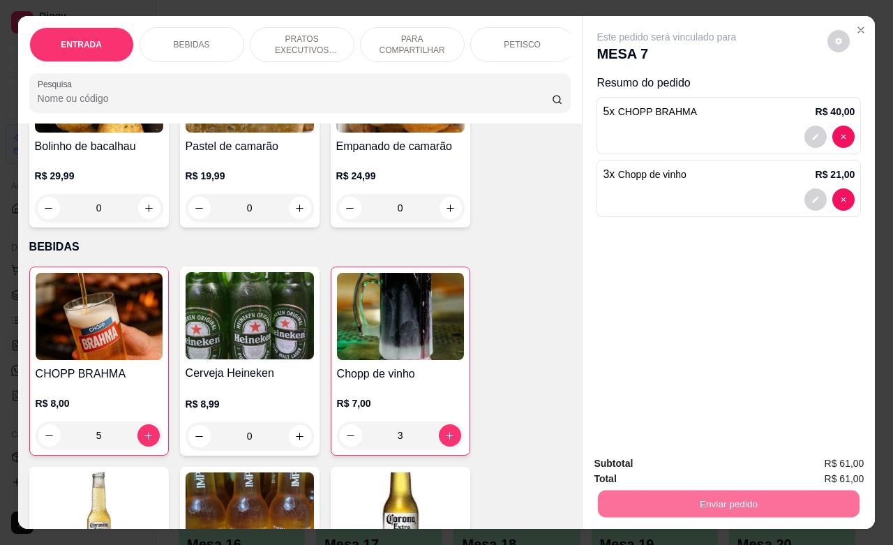
click at [669, 462] on button "Não registrar e enviar pedido" at bounding box center [680, 461] width 145 height 26
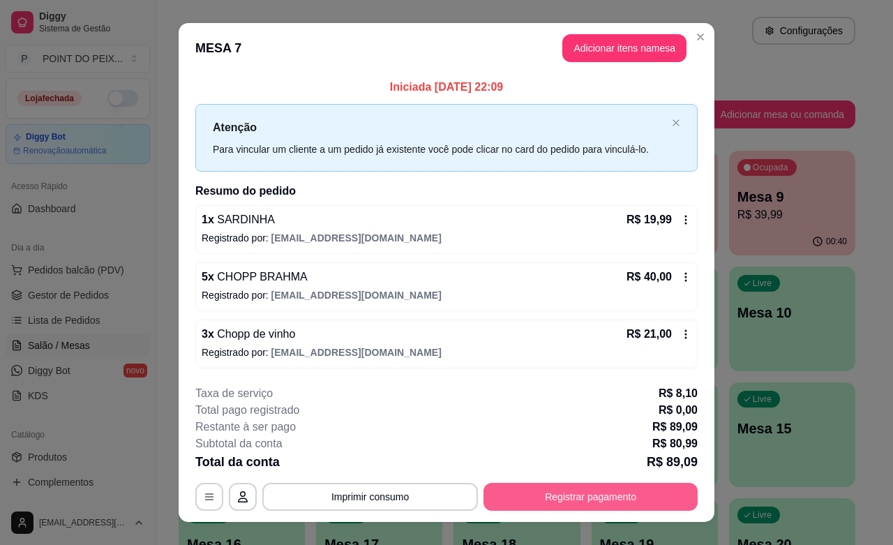
click at [549, 490] on button "Registrar pagamento" at bounding box center [590, 497] width 214 height 28
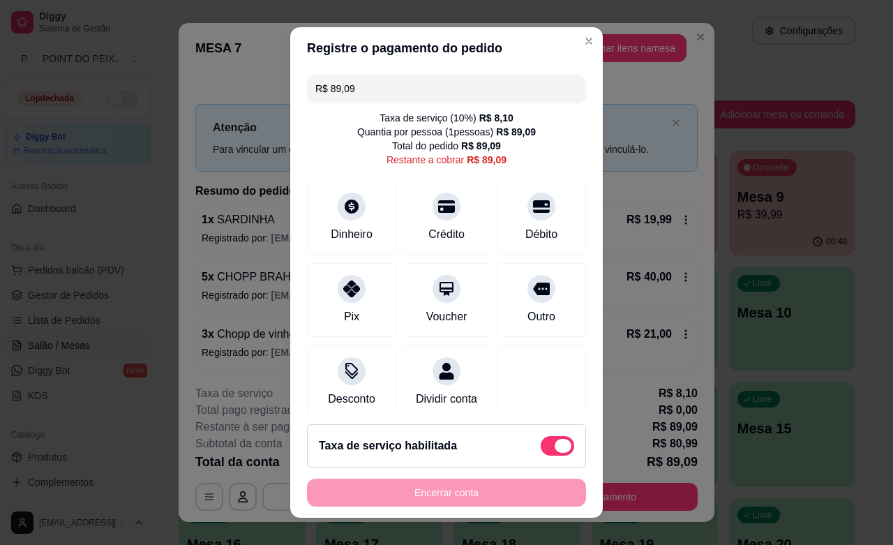
click at [554, 447] on span at bounding box center [562, 446] width 17 height 14
click at [546, 448] on input "checkbox" at bounding box center [544, 452] width 9 height 9
checkbox input "true"
type input "R$ 80,99"
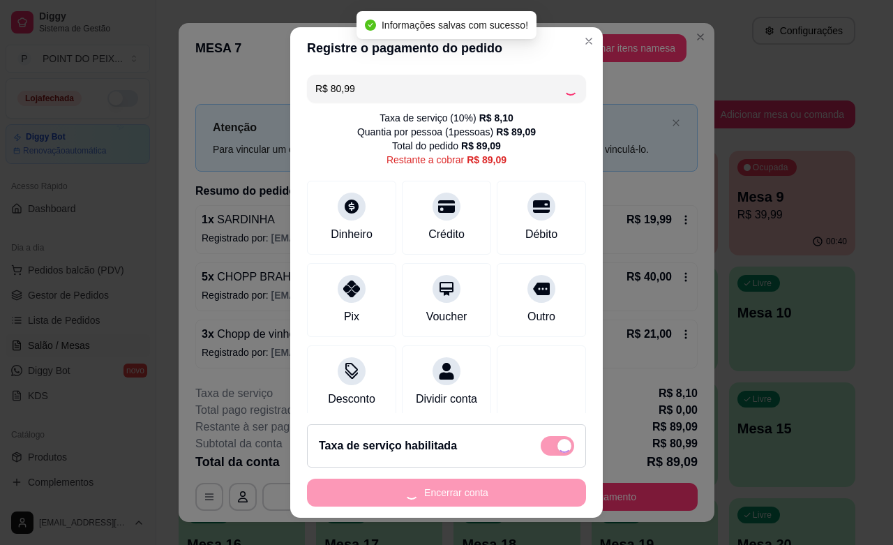
checkbox input "false"
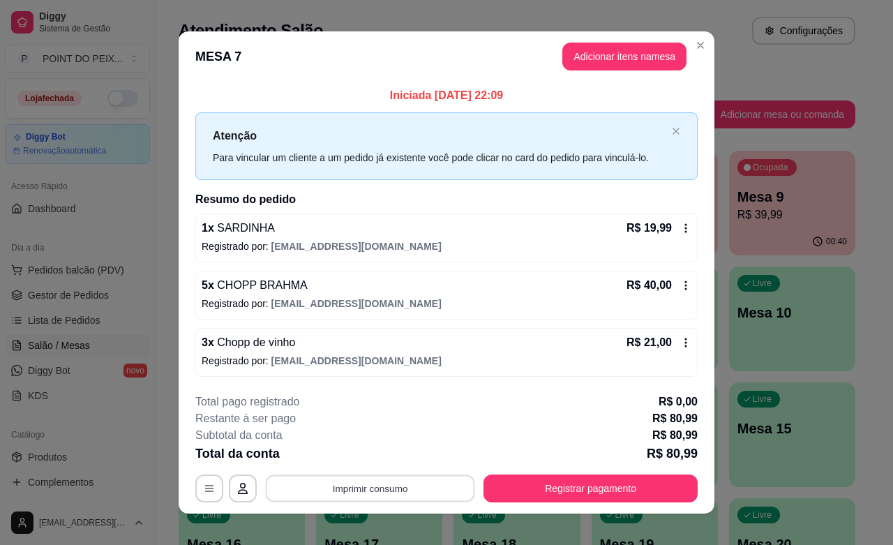
click at [349, 490] on button "Imprimir consumo" at bounding box center [370, 488] width 209 height 27
click at [370, 462] on button "IMPRESSORA" at bounding box center [367, 457] width 101 height 22
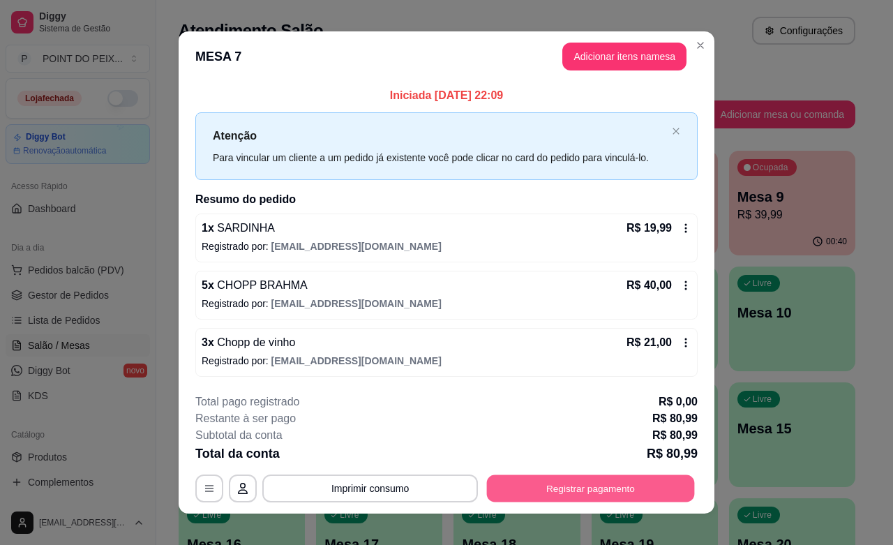
click at [487, 483] on button "Registrar pagamento" at bounding box center [591, 488] width 208 height 27
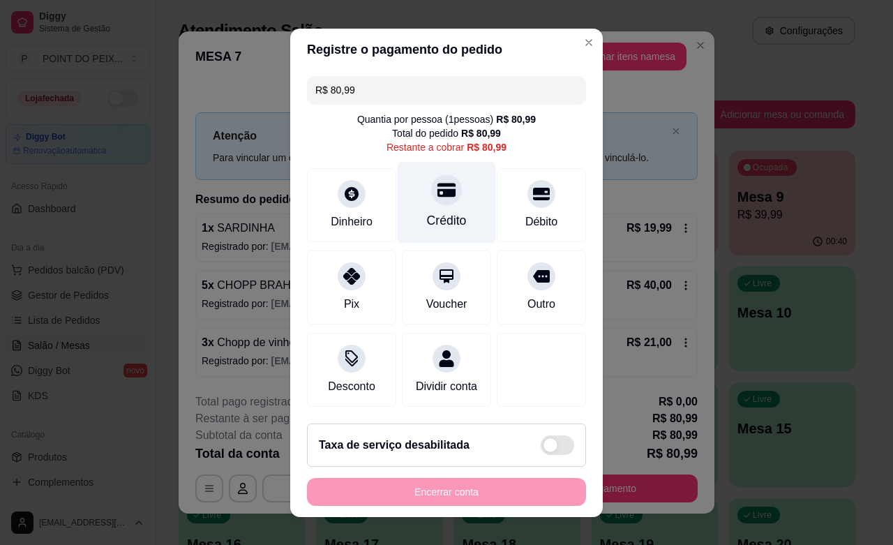
click at [431, 211] on div "Crédito" at bounding box center [447, 220] width 40 height 18
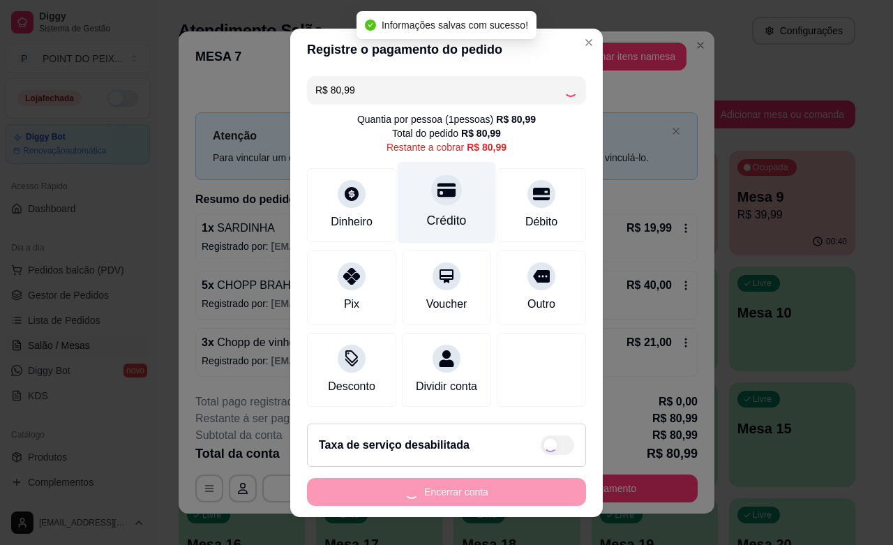
type input "R$ 0,00"
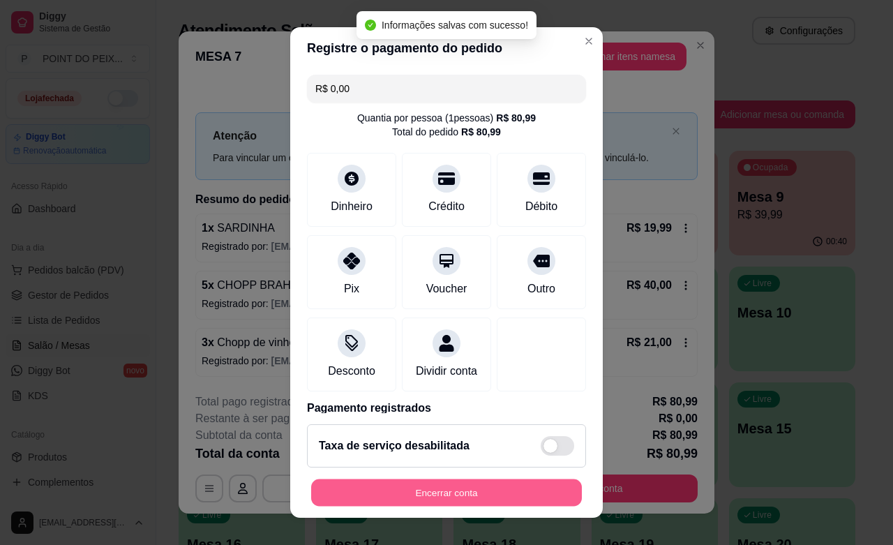
click at [483, 483] on button "Encerrar conta" at bounding box center [446, 492] width 271 height 27
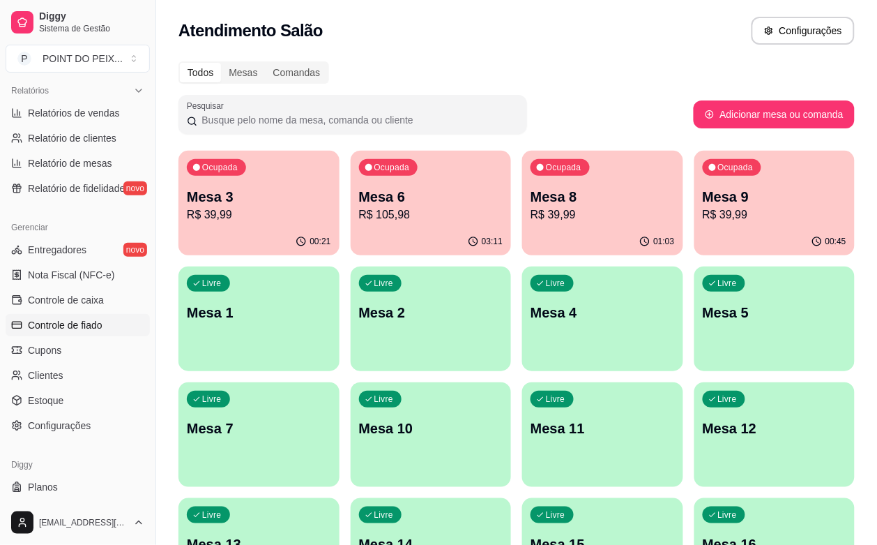
scroll to position [436, 0]
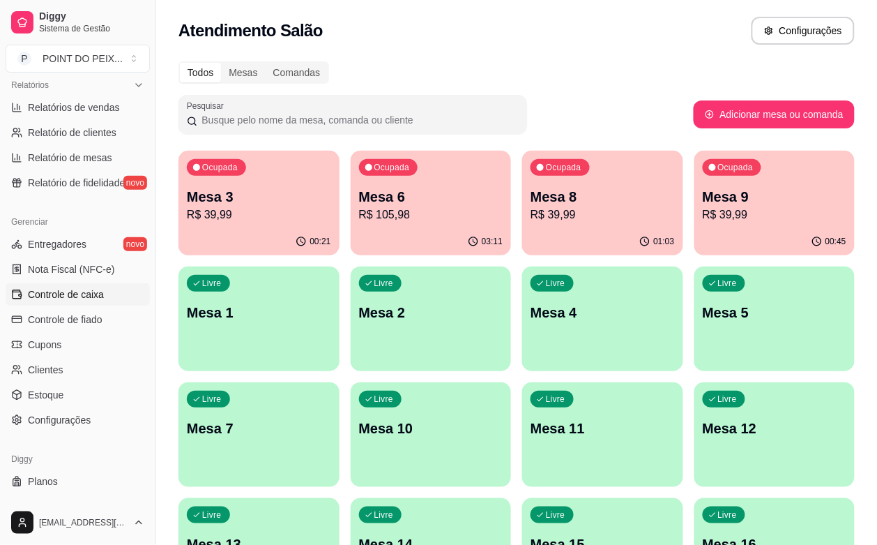
click at [71, 291] on span "Controle de caixa" at bounding box center [66, 294] width 76 height 14
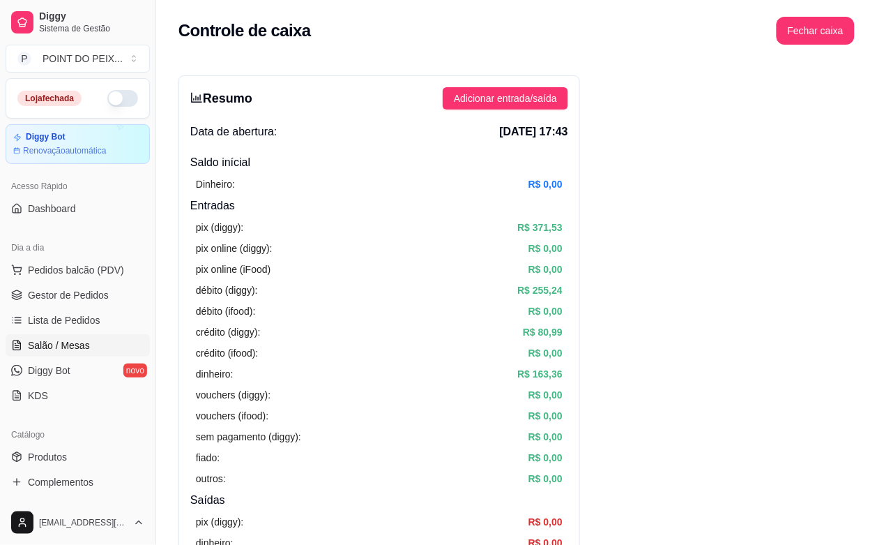
click at [73, 342] on span "Salão / Mesas" at bounding box center [59, 345] width 62 height 14
